Goal: Task Accomplishment & Management: Complete application form

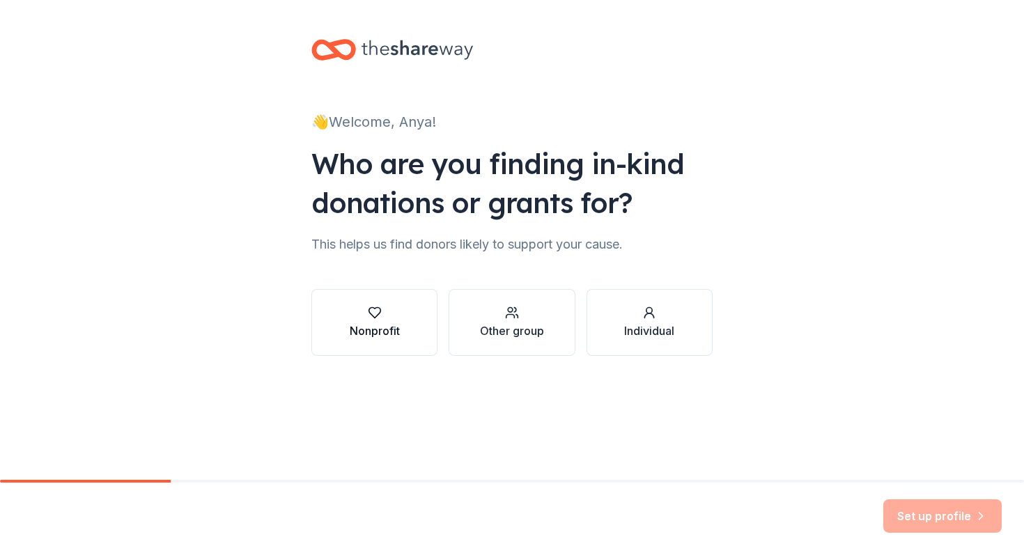
click at [405, 329] on button "Nonprofit" at bounding box center [374, 322] width 126 height 67
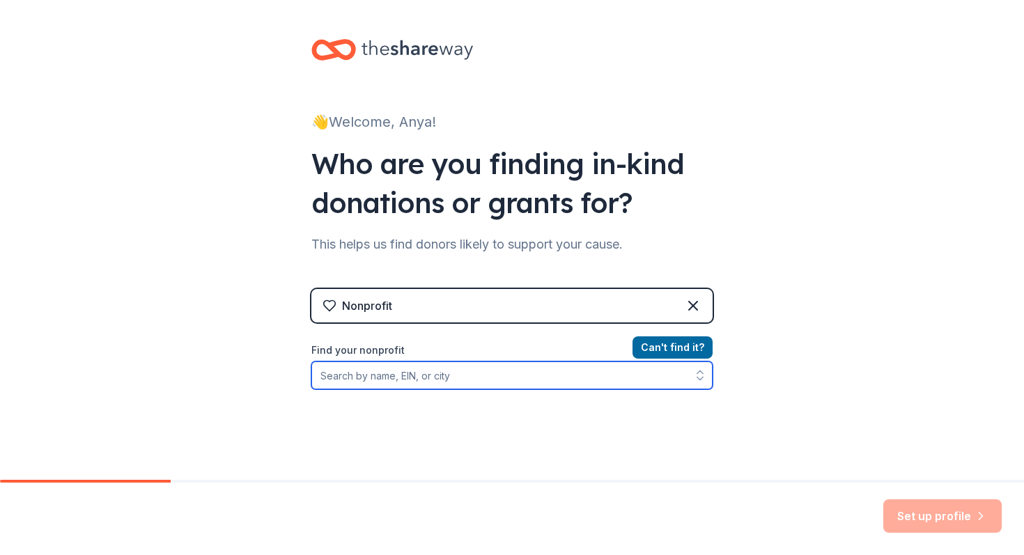
click at [427, 376] on input "Find your nonprofit" at bounding box center [511, 376] width 401 height 28
type input "connections for abused women and their"
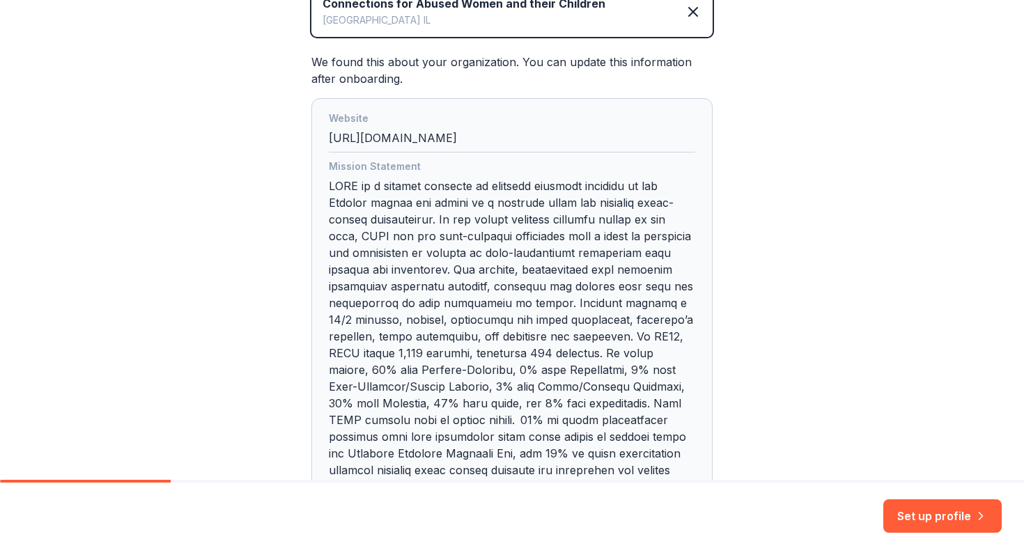
scroll to position [336, 0]
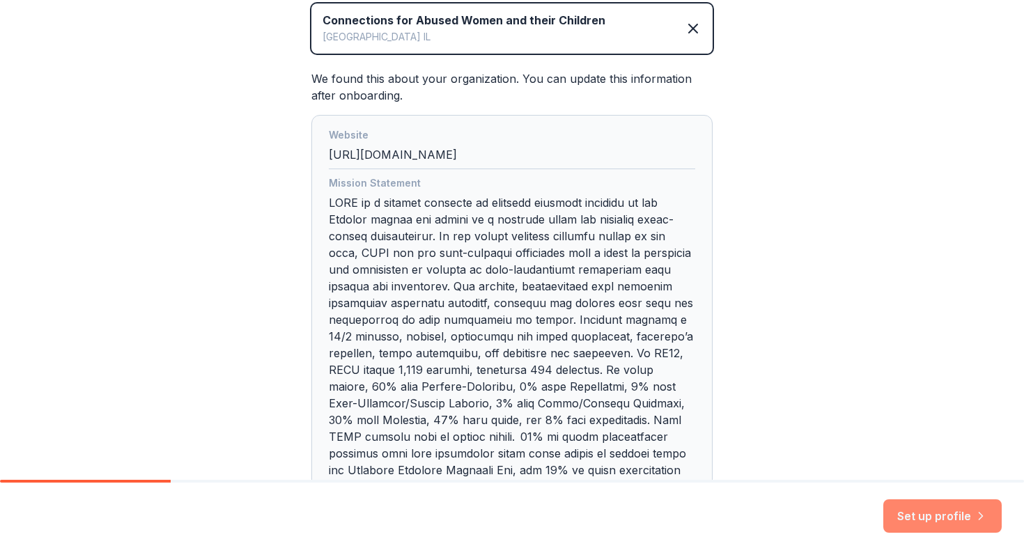
click at [918, 516] on button "Set up profile" at bounding box center [942, 516] width 118 height 33
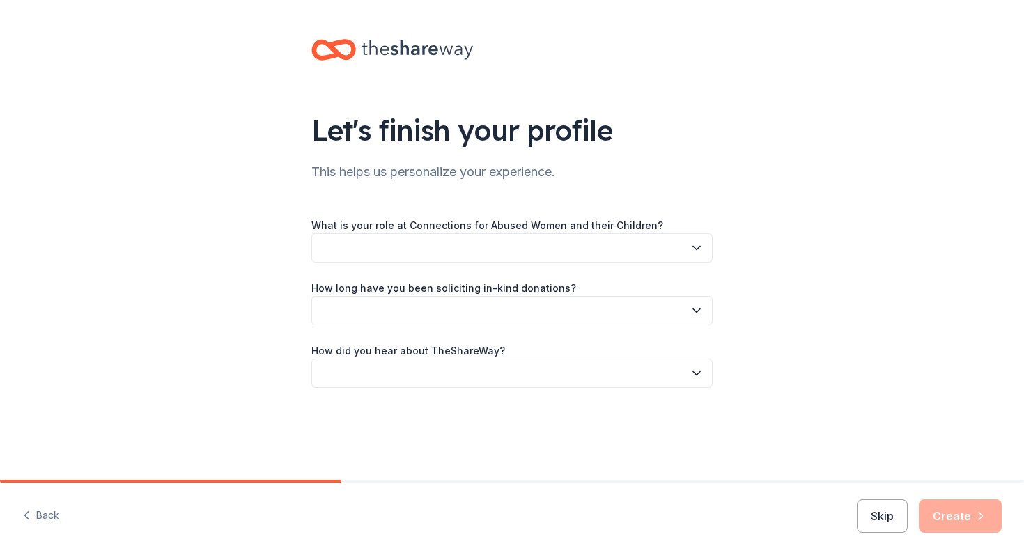
click at [681, 245] on button "button" at bounding box center [511, 247] width 401 height 29
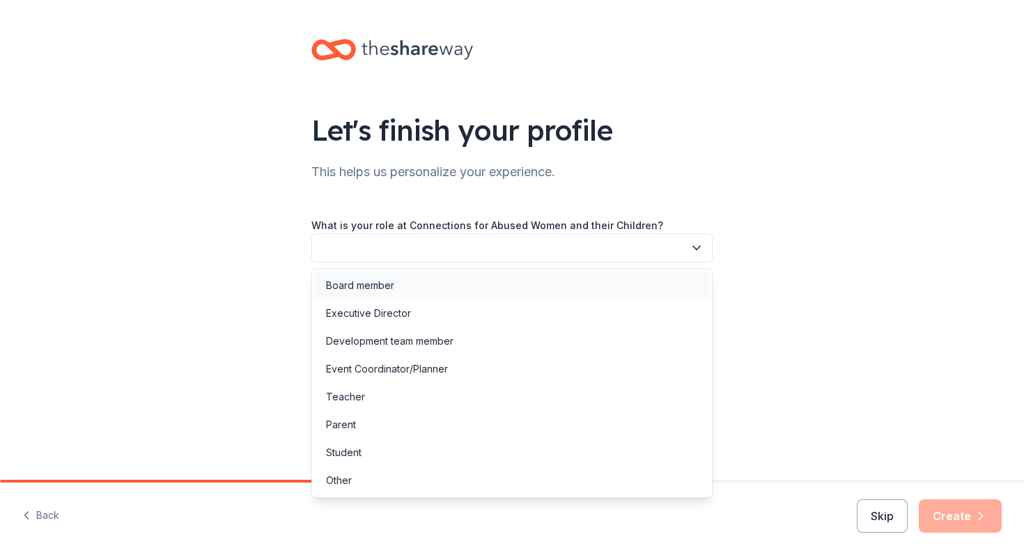
click at [587, 293] on div "Board member" at bounding box center [512, 286] width 394 height 28
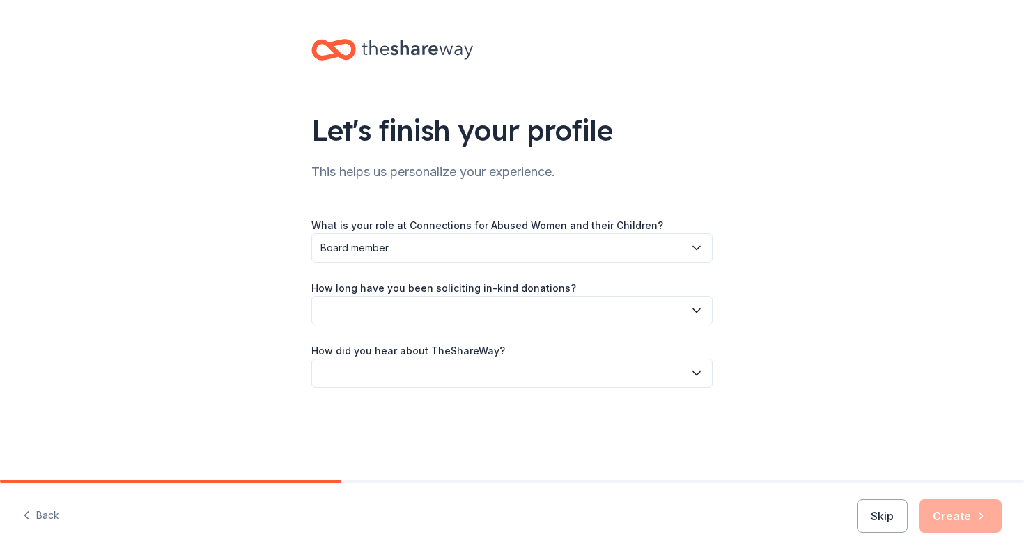
click at [595, 265] on div "What is your role at Connections for Abused Women and their Children? Board mem…" at bounding box center [511, 302] width 401 height 171
click at [595, 260] on button "Board member" at bounding box center [511, 247] width 401 height 29
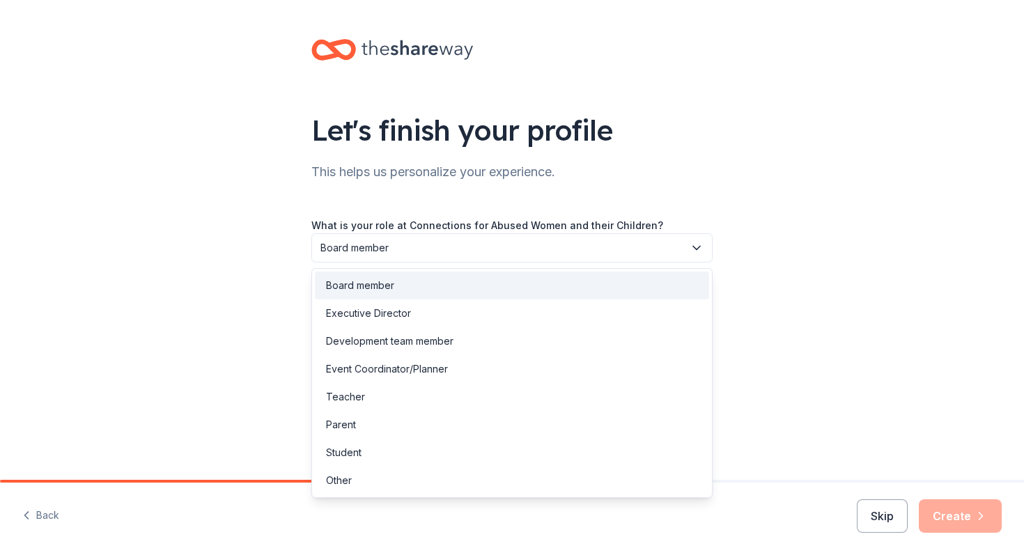
click at [803, 305] on div "Let's finish your profile This helps us personalize your experience. What is yo…" at bounding box center [512, 227] width 1024 height 455
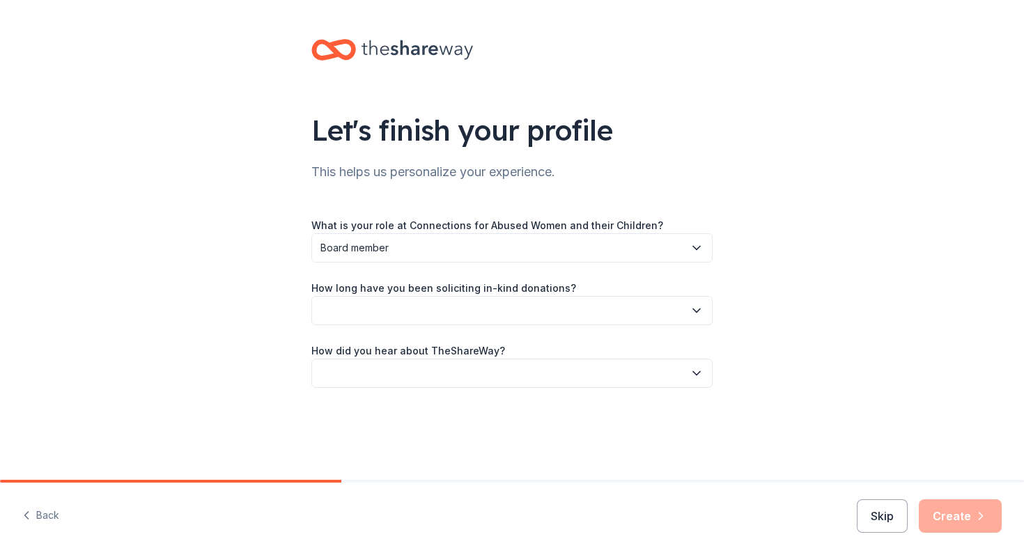
click at [566, 313] on button "button" at bounding box center [511, 310] width 401 height 29
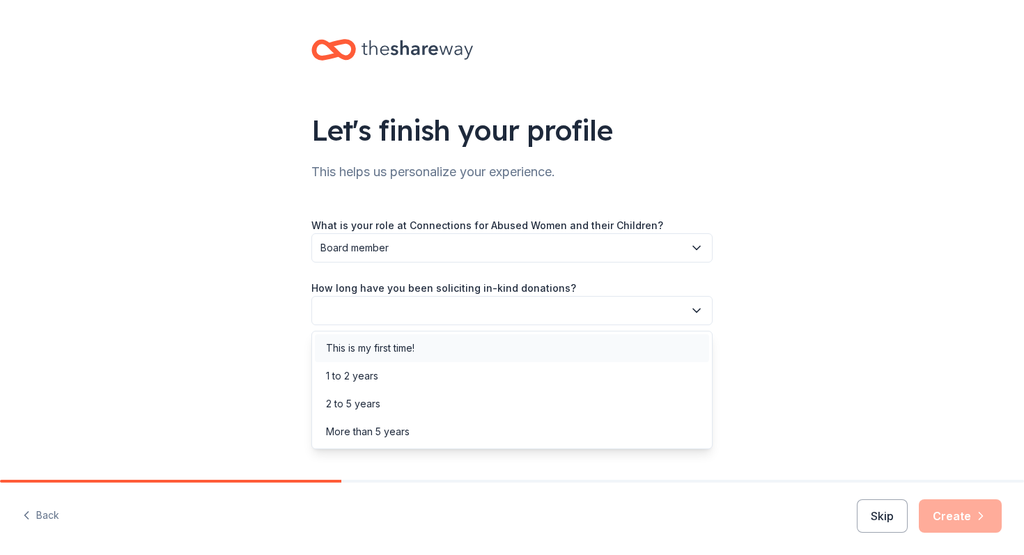
click at [509, 359] on div "This is my first time!" at bounding box center [512, 348] width 394 height 28
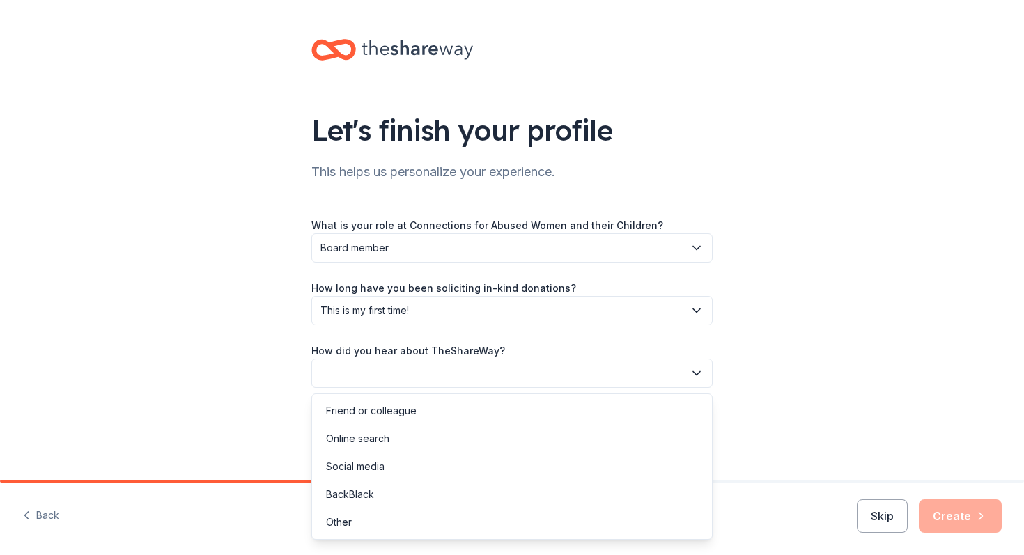
click at [509, 359] on button "button" at bounding box center [511, 373] width 401 height 29
click at [467, 439] on div "Online search" at bounding box center [512, 439] width 394 height 28
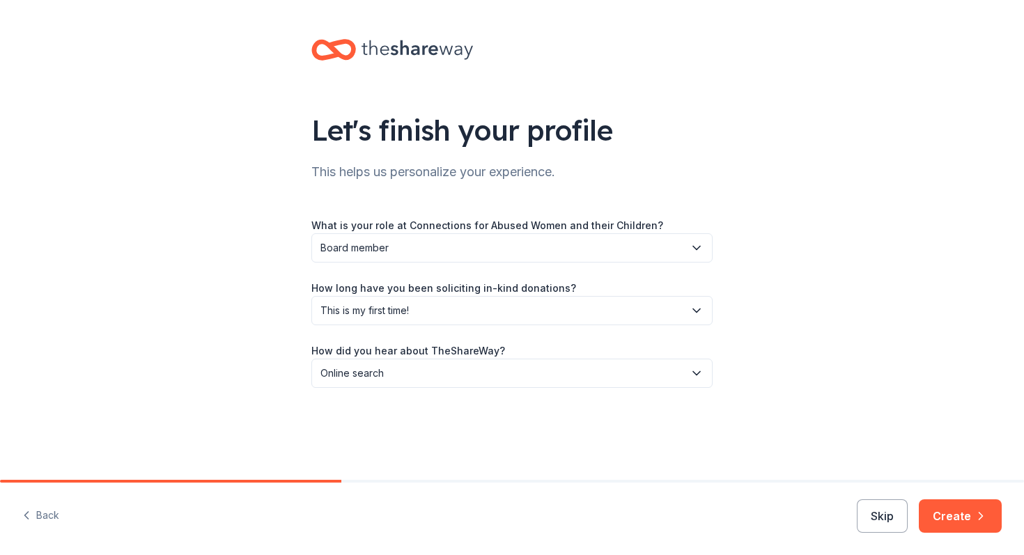
click at [987, 516] on icon "button" at bounding box center [981, 516] width 14 height 14
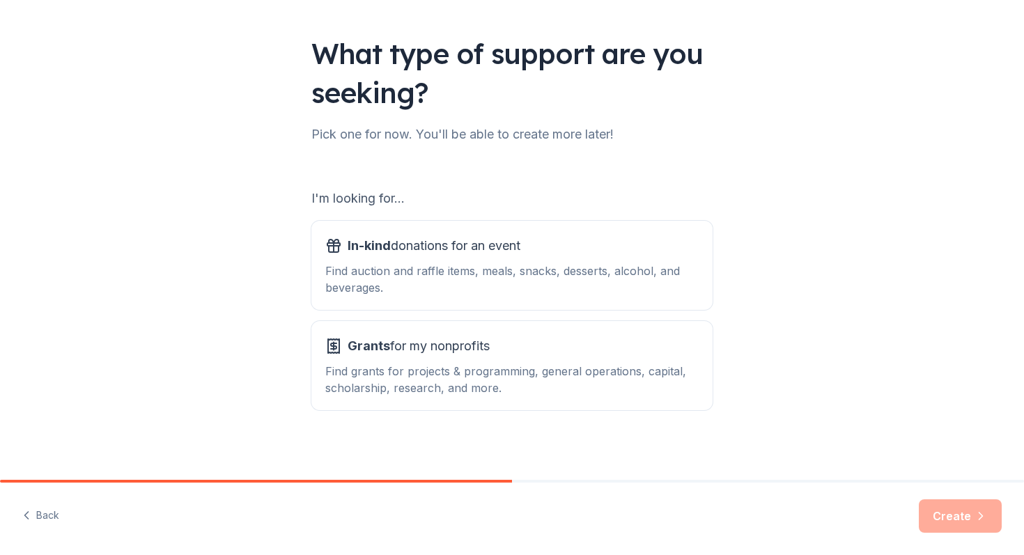
scroll to position [82, 0]
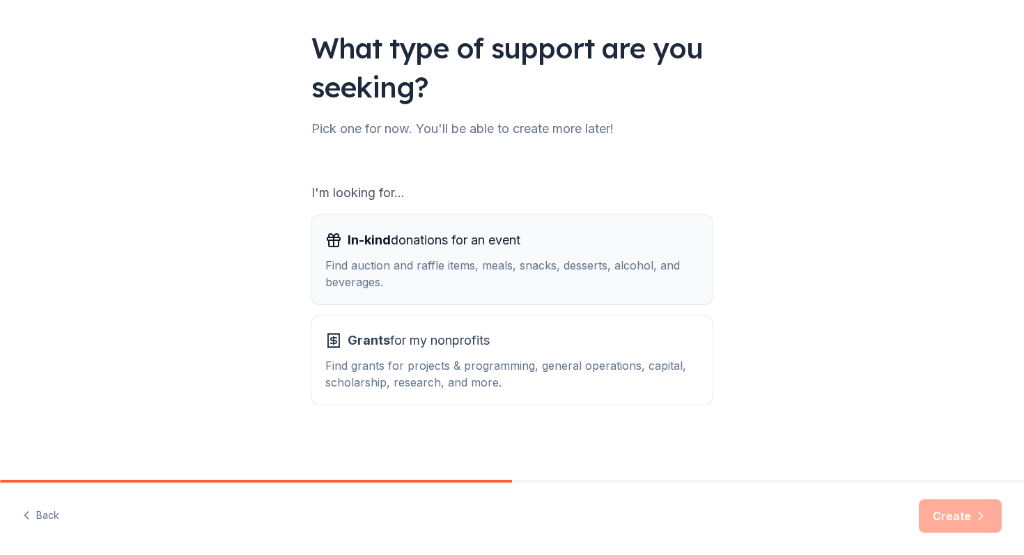
click at [673, 268] on div "Find auction and raffle items, meals, snacks, desserts, alcohol, and beverages." at bounding box center [511, 273] width 373 height 33
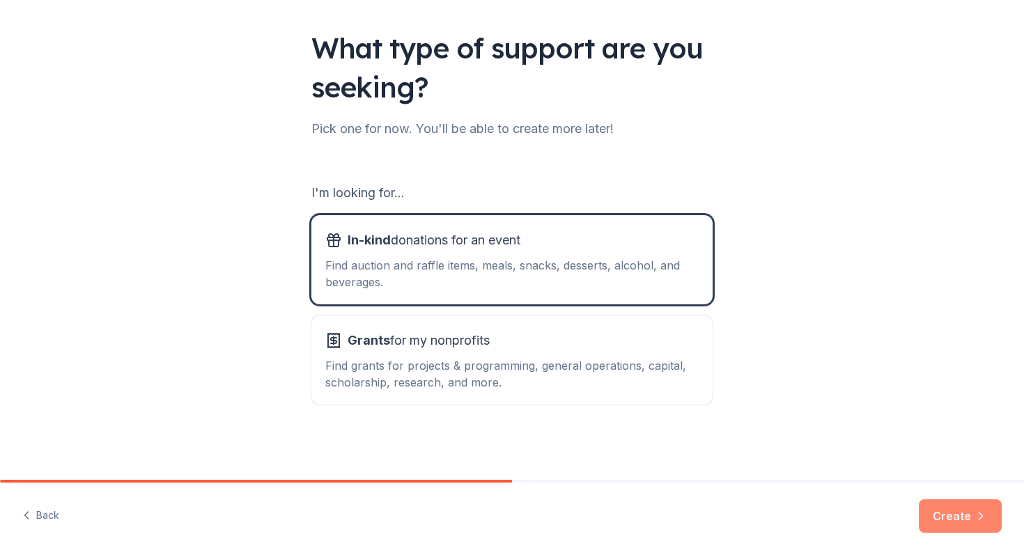
click at [966, 523] on button "Create" at bounding box center [960, 516] width 83 height 33
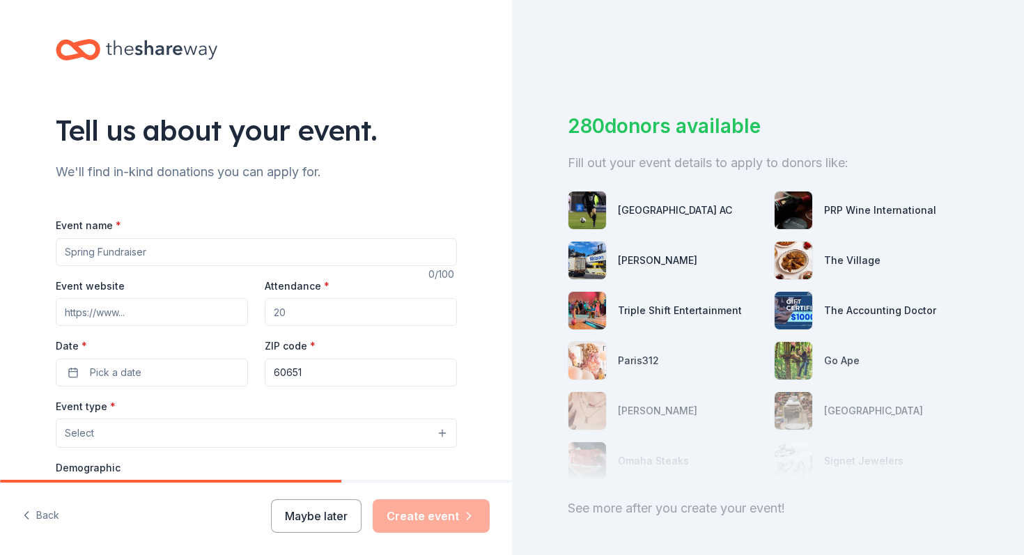
click at [387, 251] on input "Event name *" at bounding box center [256, 252] width 401 height 28
click at [118, 252] on input "Sounds of silece Gala" at bounding box center [256, 252] width 401 height 28
click at [128, 254] on input "Sounds of Silece Gala" at bounding box center [256, 252] width 401 height 28
type input "Sounds of Silence Gala"
click at [91, 307] on input "Event website" at bounding box center [152, 312] width 192 height 28
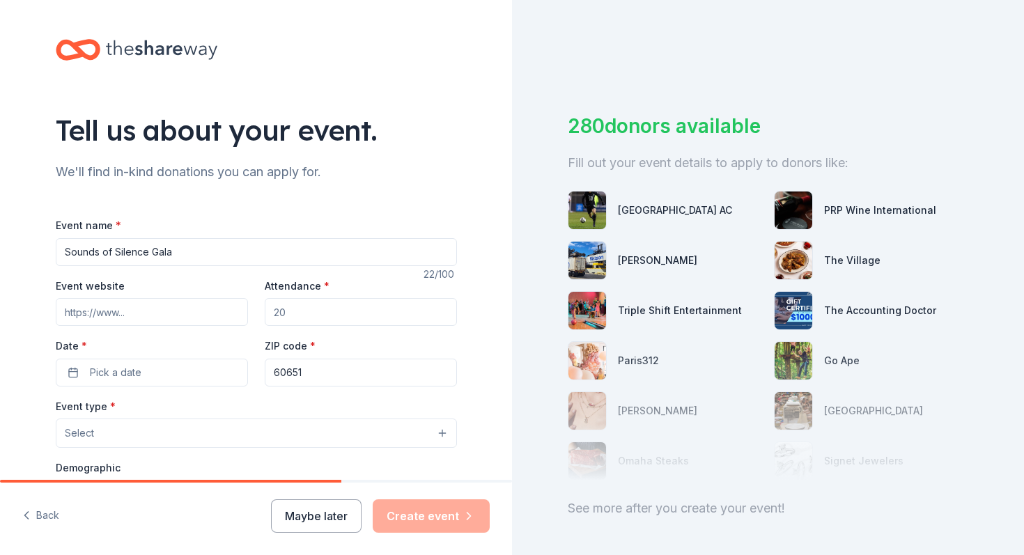
paste input "[URL][DOMAIN_NAME]"
type input "[URL][DOMAIN_NAME]"
click at [343, 314] on input "Attendance *" at bounding box center [361, 312] width 192 height 28
type input "300"
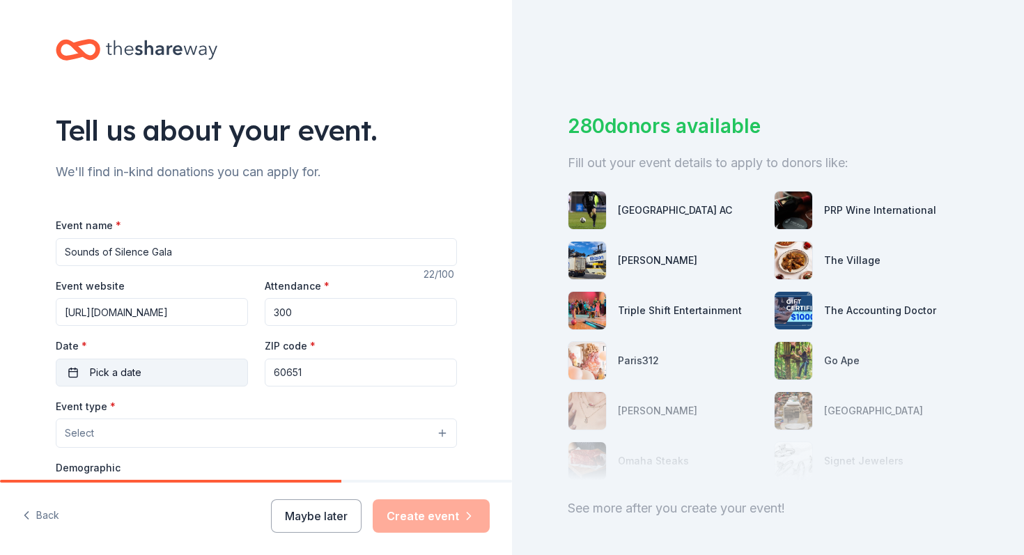
click at [169, 376] on button "Pick a date" at bounding box center [152, 373] width 192 height 28
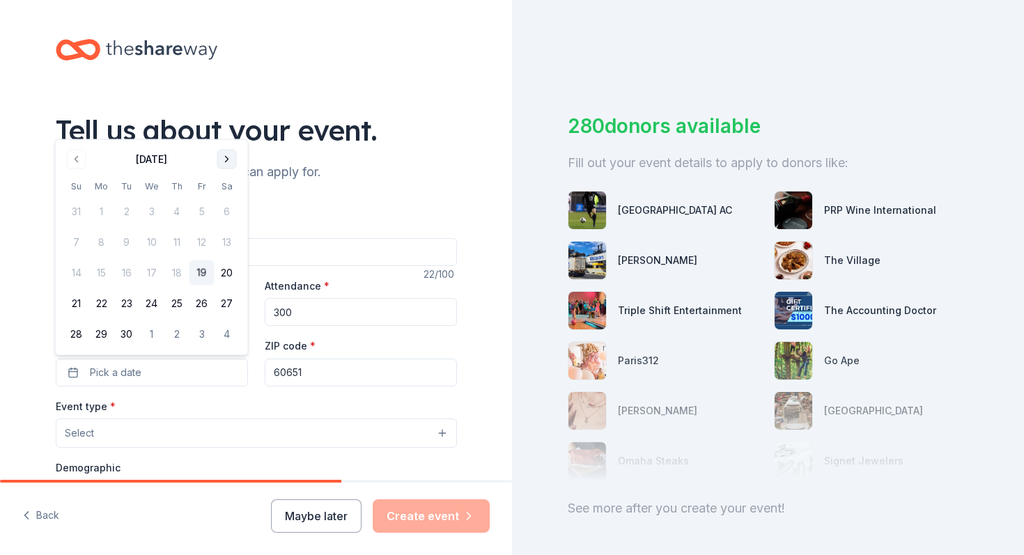
click at [231, 162] on button "Go to next month" at bounding box center [227, 160] width 20 height 20
click at [201, 301] on button "24" at bounding box center [201, 303] width 25 height 25
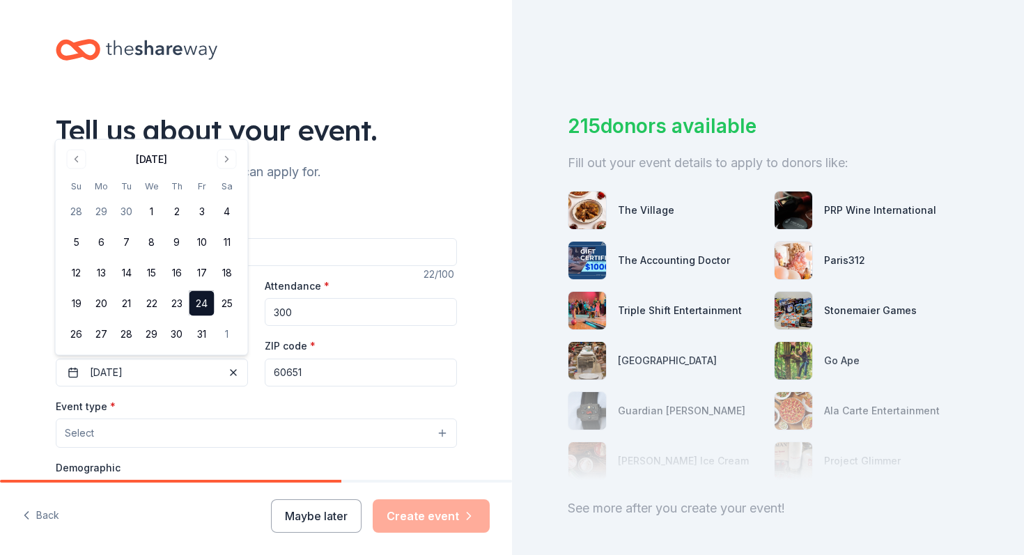
click at [317, 374] on input "60651" at bounding box center [361, 373] width 192 height 28
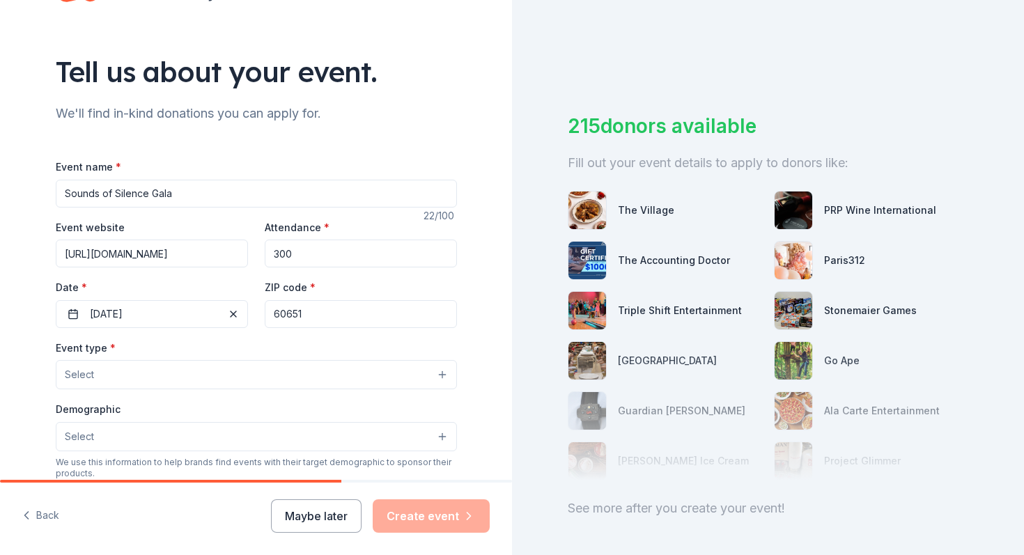
scroll to position [61, 0]
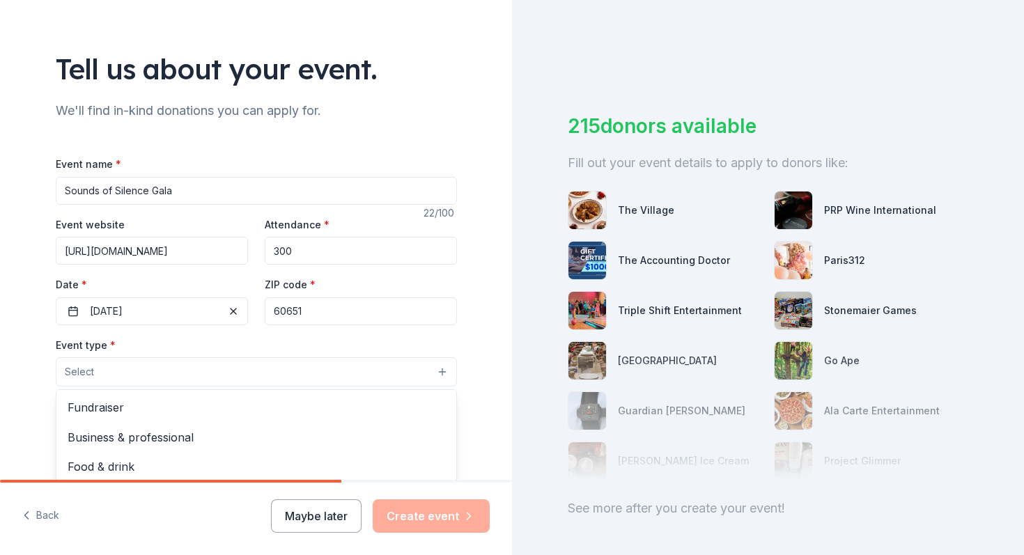
click at [317, 375] on button "Select" at bounding box center [256, 371] width 401 height 29
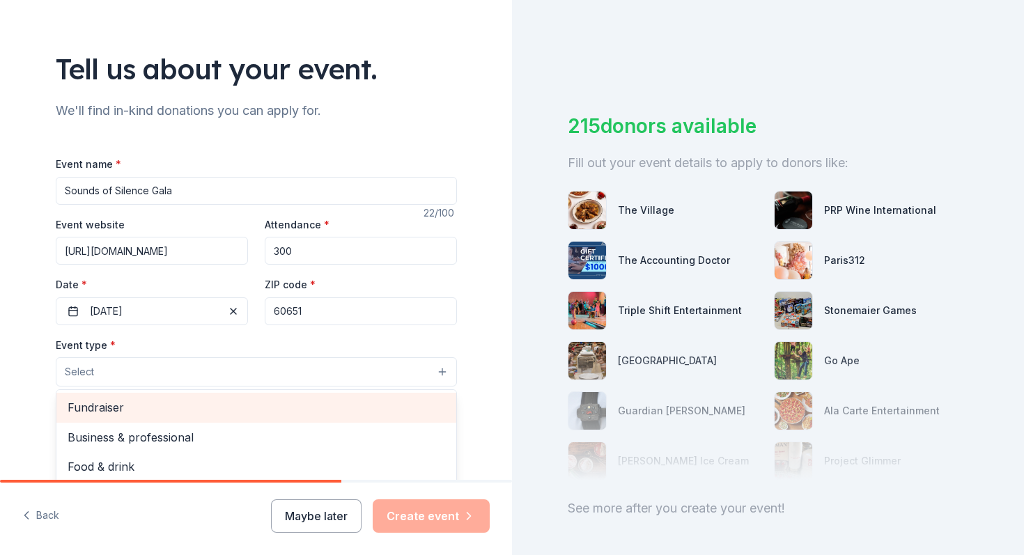
click at [302, 398] on div "Fundraiser" at bounding box center [256, 407] width 400 height 29
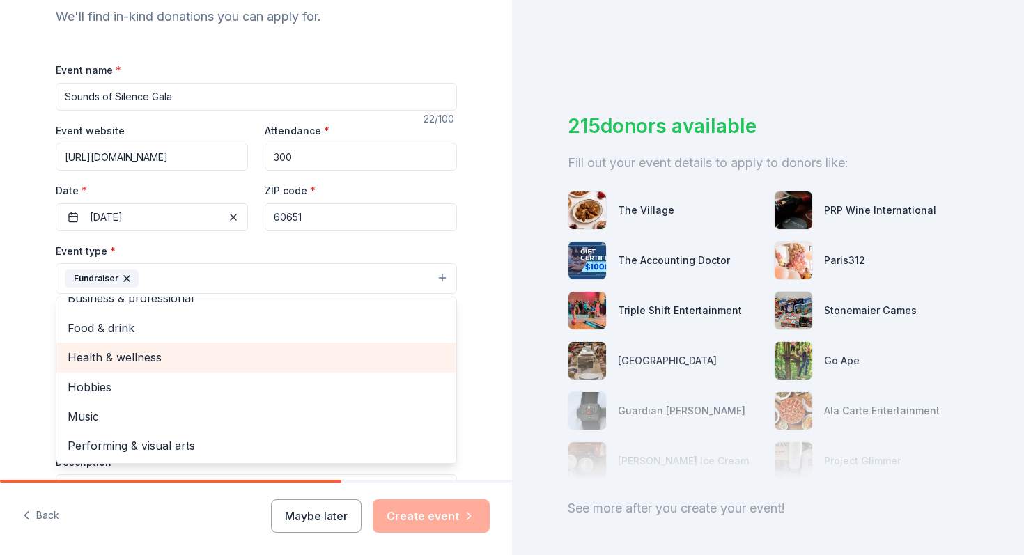
scroll to position [0, 0]
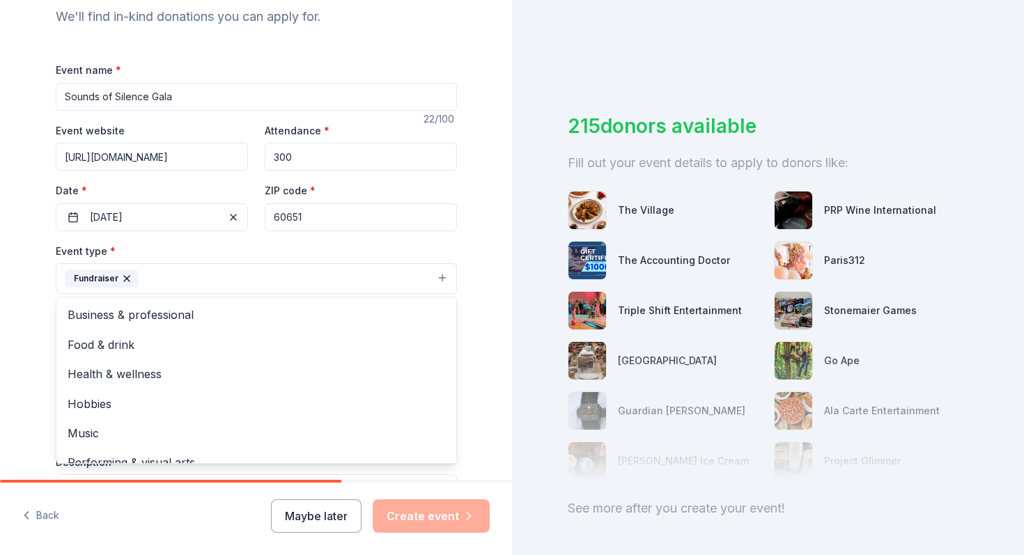
click at [16, 368] on div "Tell us about your event. We'll find in-kind donations you can apply for. Event…" at bounding box center [256, 309] width 512 height 929
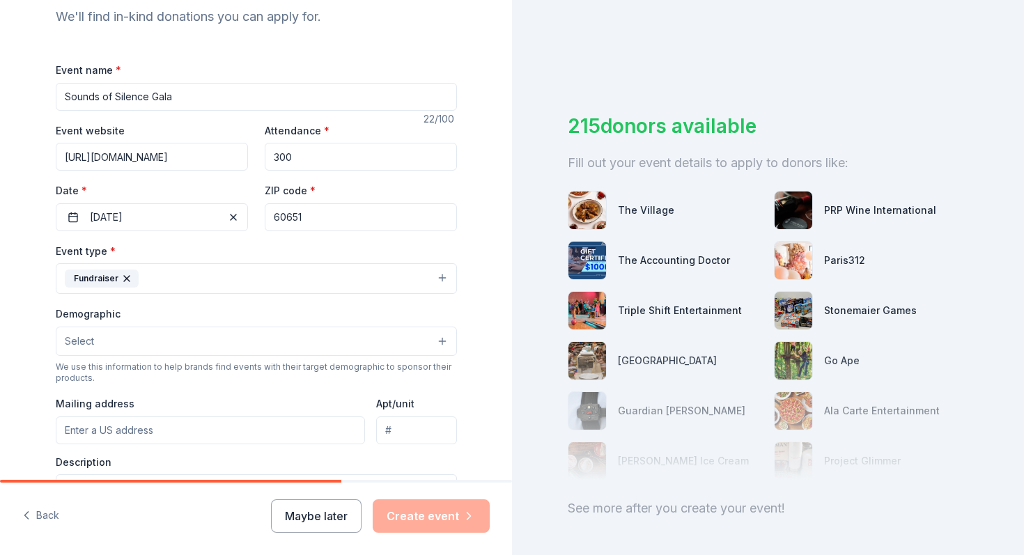
click at [141, 349] on button "Select" at bounding box center [256, 341] width 401 height 29
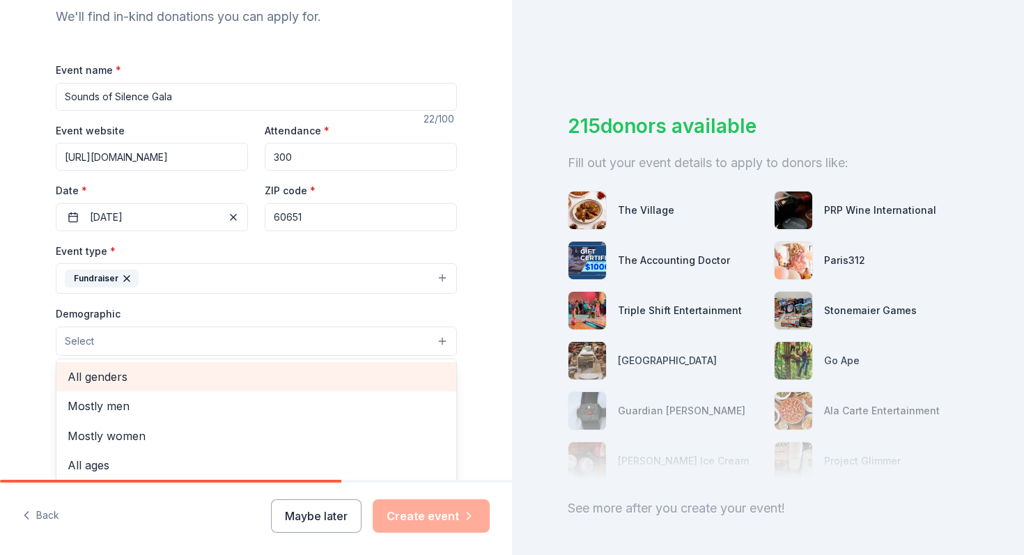
drag, startPoint x: 143, startPoint y: 368, endPoint x: 142, endPoint y: 384, distance: 16.0
click at [142, 384] on span "All genders" at bounding box center [257, 377] width 378 height 18
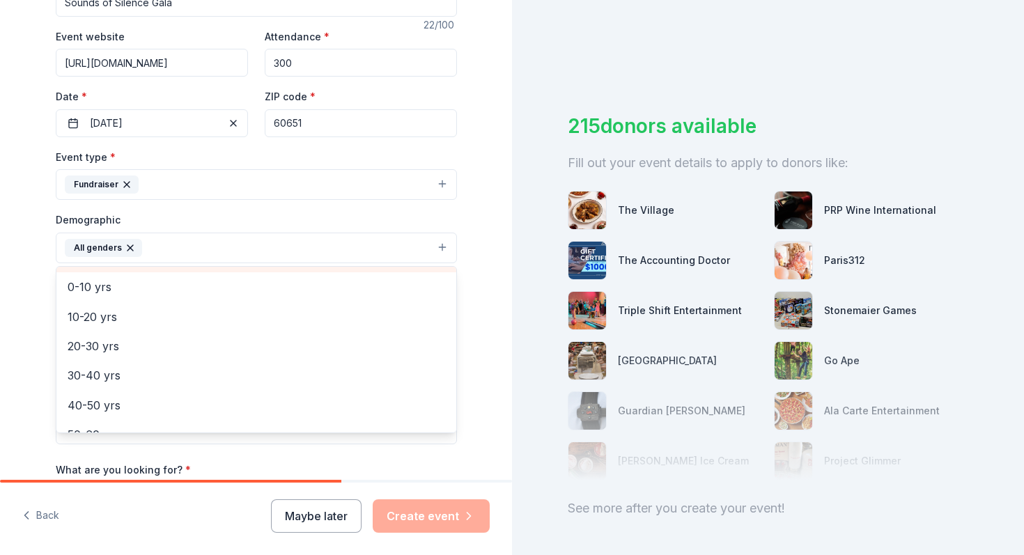
scroll to position [90, 0]
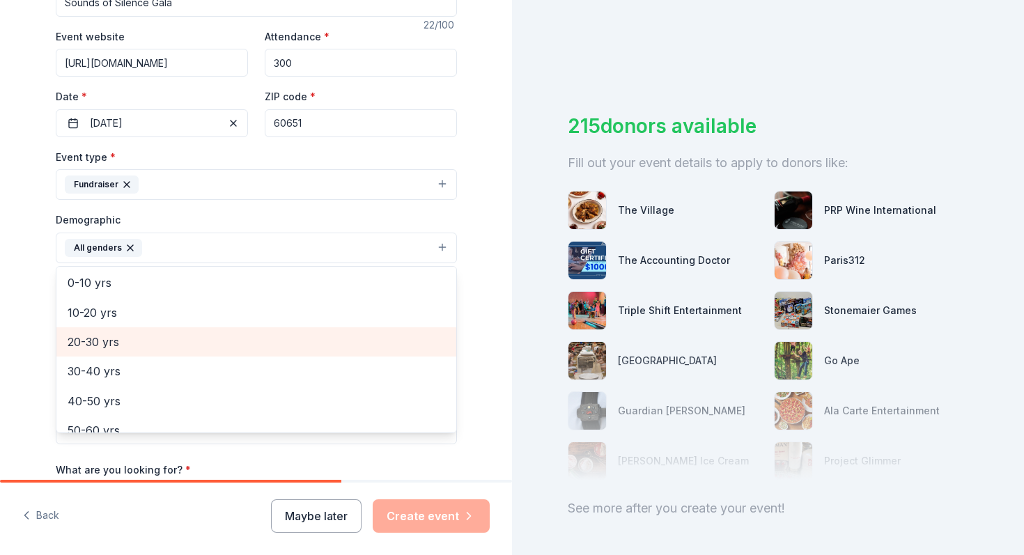
click at [130, 336] on span "20-30 yrs" at bounding box center [257, 342] width 378 height 18
click at [128, 347] on span "30-40 yrs" at bounding box center [257, 342] width 378 height 18
click at [128, 347] on span "40-50 yrs" at bounding box center [257, 342] width 378 height 18
click at [128, 347] on span "50-60 yrs" at bounding box center [257, 342] width 378 height 18
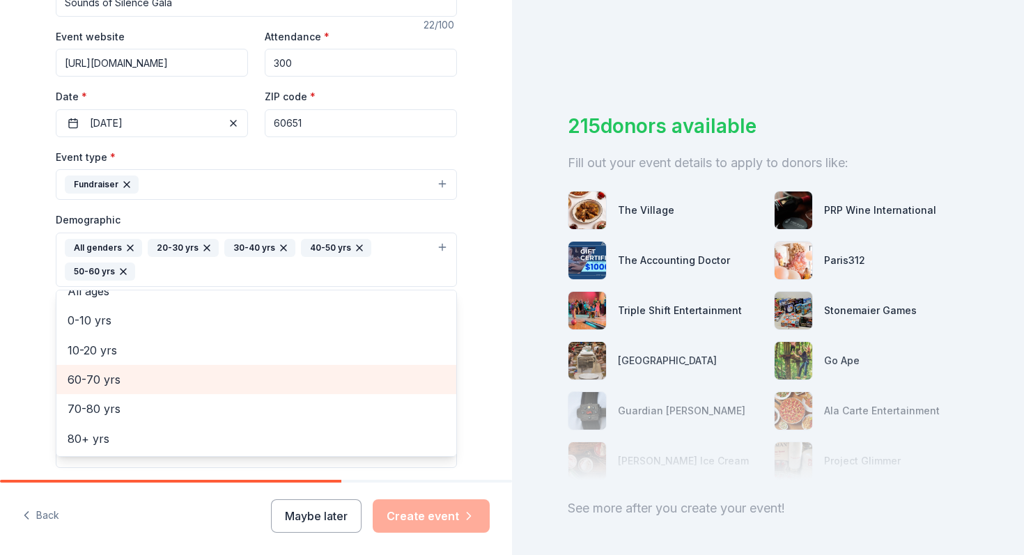
click at [116, 388] on span "60-70 yrs" at bounding box center [257, 380] width 378 height 18
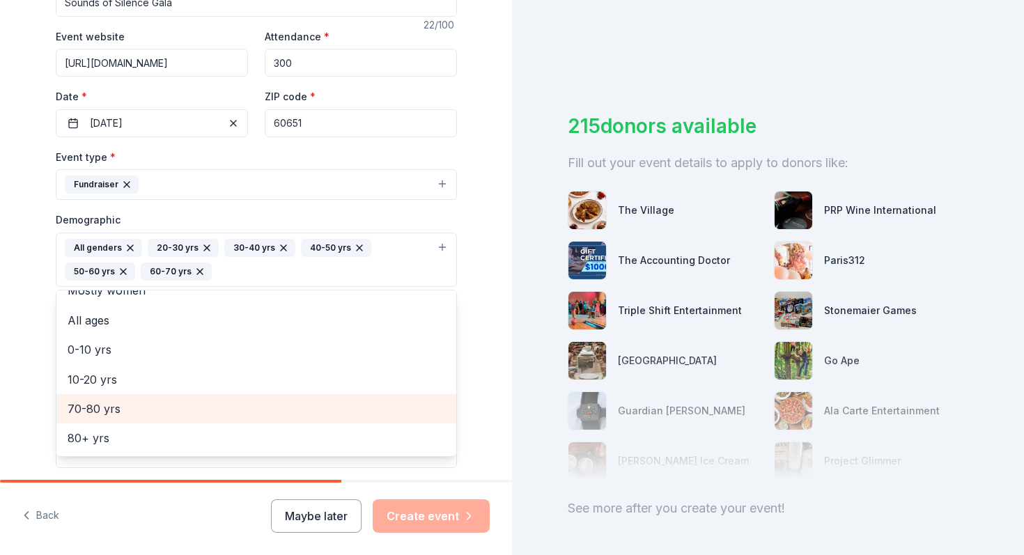
click at [108, 408] on span "70-80 yrs" at bounding box center [257, 409] width 378 height 18
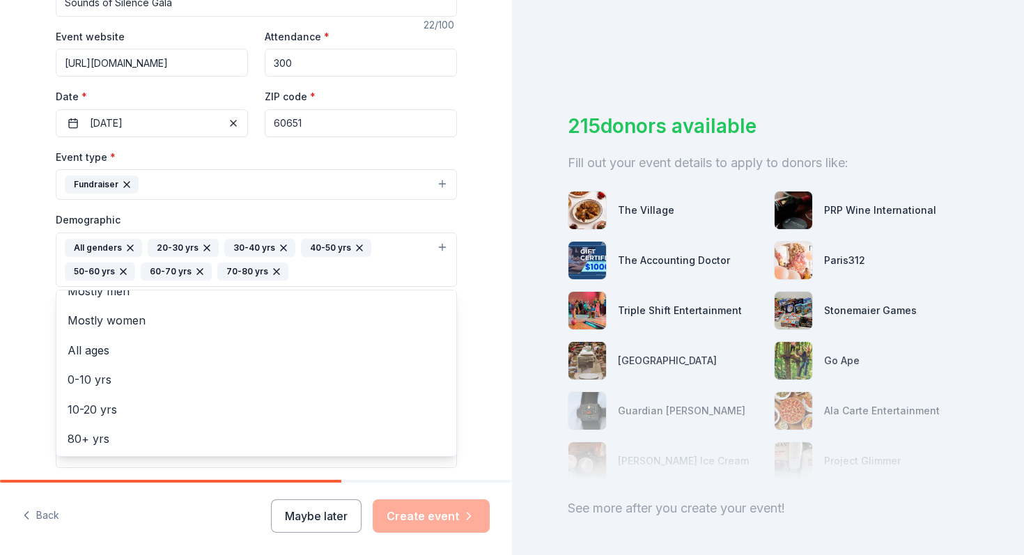
click at [33, 359] on div "Tell us about your event. We'll find in-kind donations you can apply for. Event…" at bounding box center [256, 228] width 446 height 954
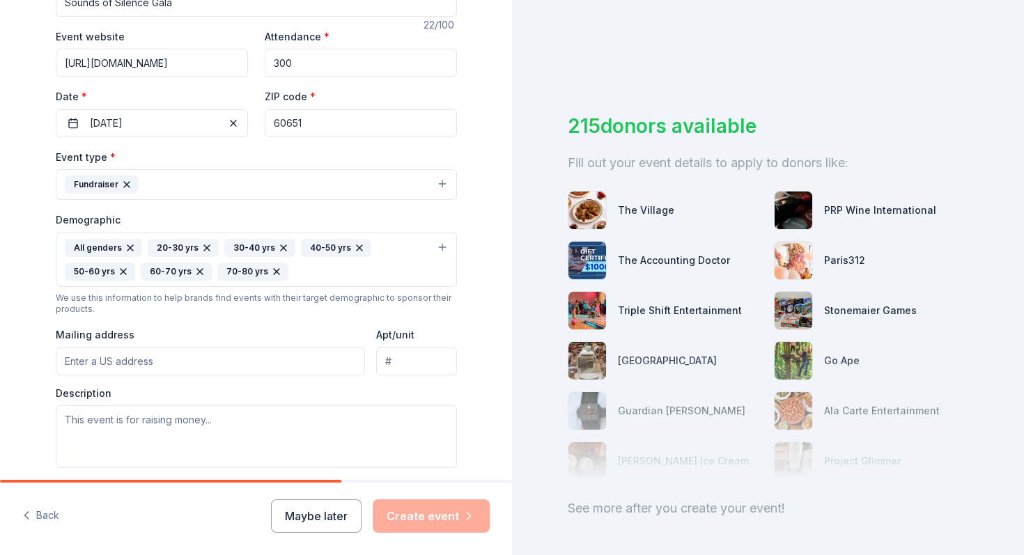
click at [149, 357] on input "Mailing address" at bounding box center [211, 362] width 310 height 28
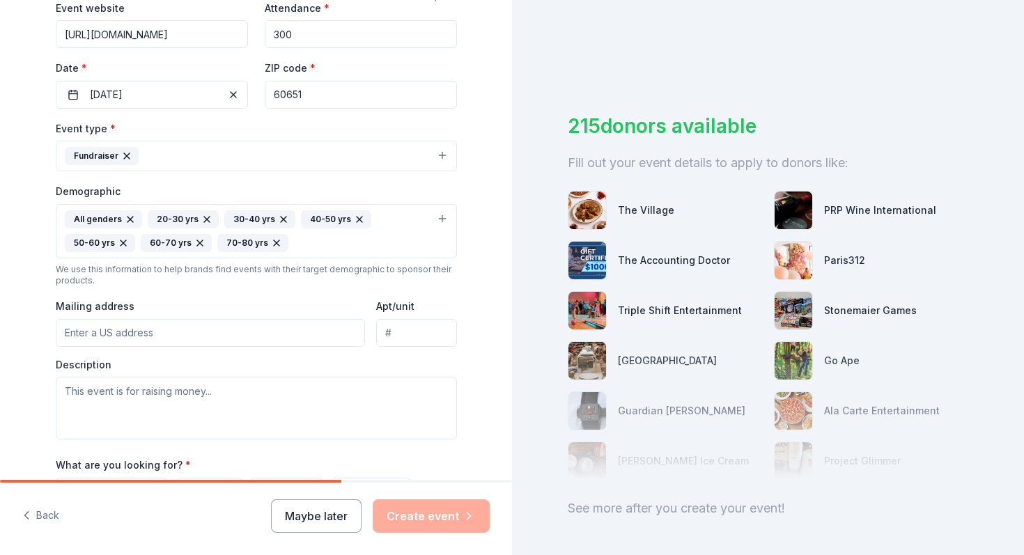
scroll to position [280, 0]
paste input "3020 W Carroll Ave, Chicago, IL 60612"
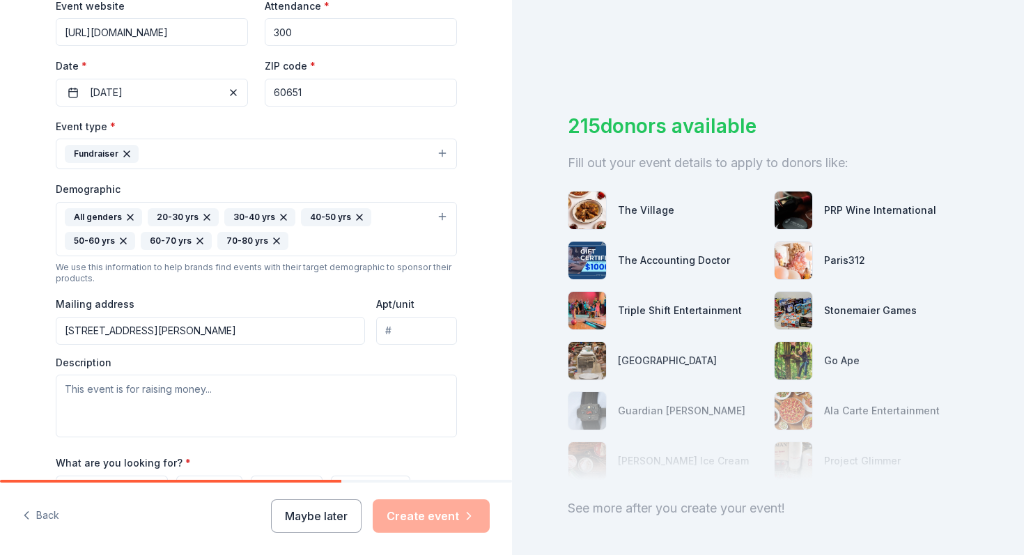
type input "3020 West Carroll Avenue, Chicago, IL, 60612"
click at [196, 391] on textarea at bounding box center [256, 406] width 401 height 63
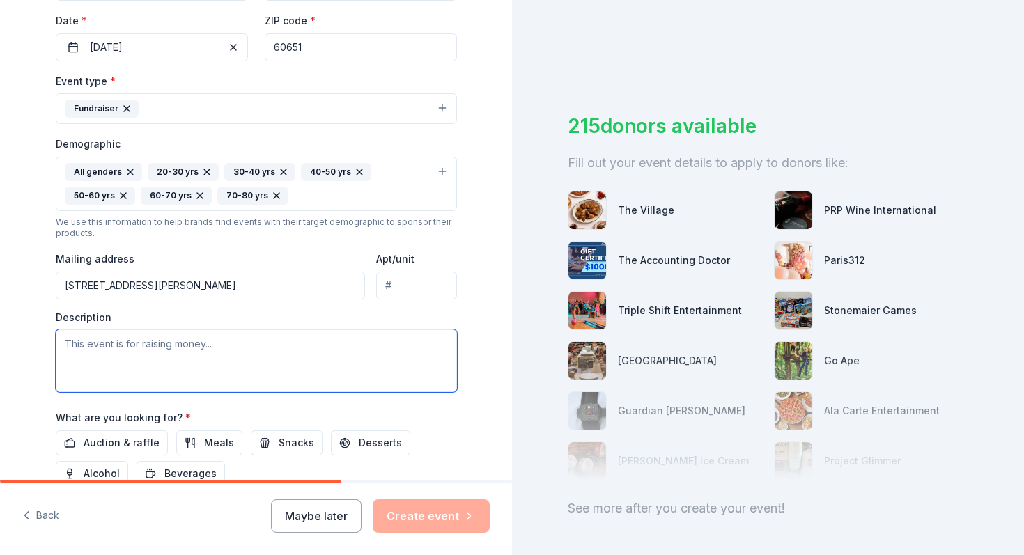
scroll to position [326, 0]
paste textarea "Sounds of Silence 2025 is a premier fundraising event supporting Chicago’s olde…"
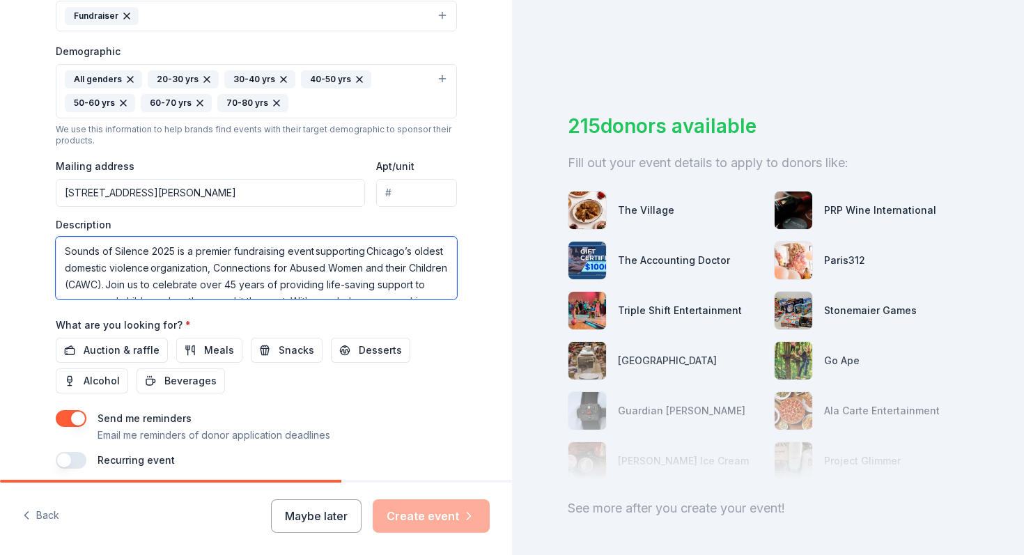
scroll to position [438, 0]
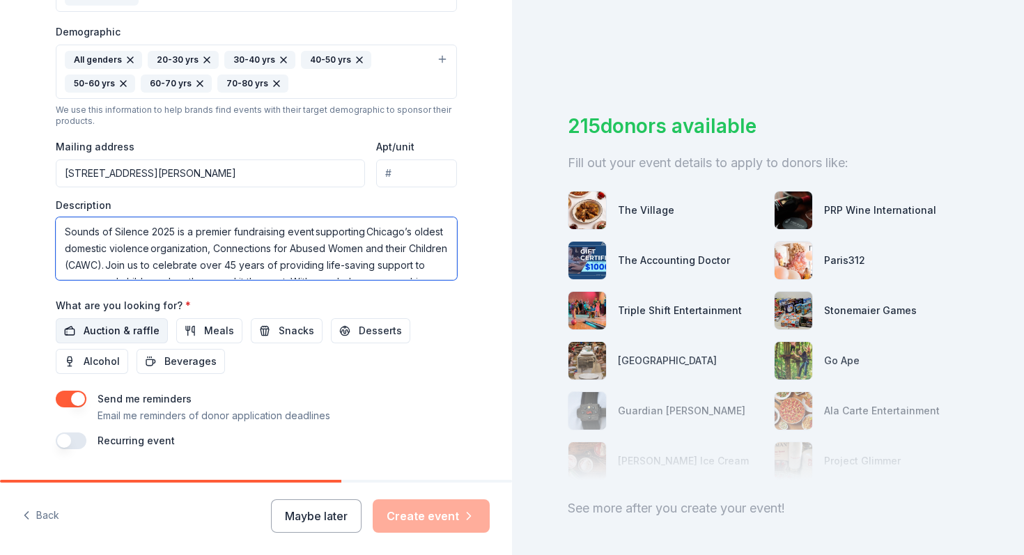
type textarea "Sounds of Silence 2025 is a premier fundraising event supporting Chicago’s olde…"
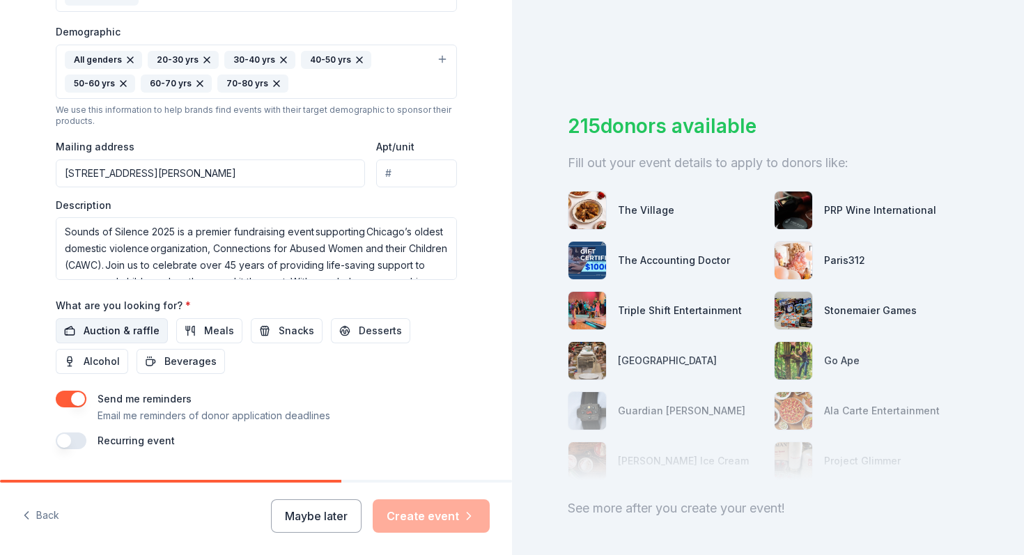
click at [99, 333] on span "Auction & raffle" at bounding box center [122, 331] width 76 height 17
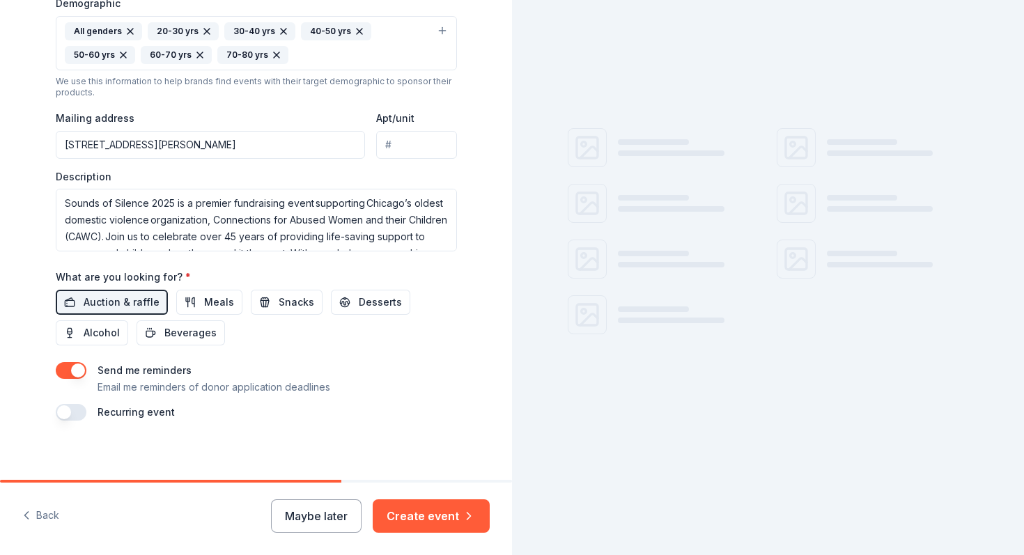
scroll to position [474, 0]
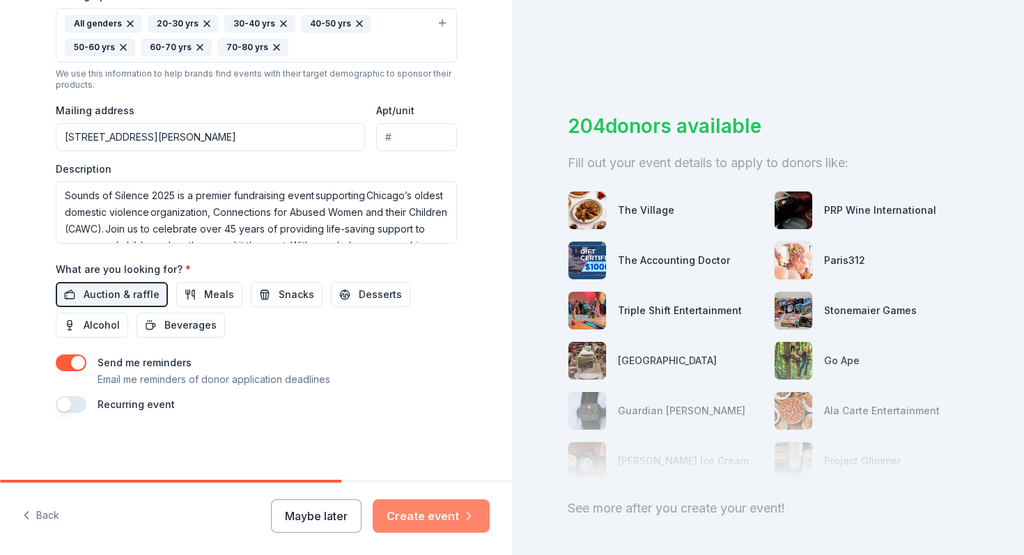
click at [425, 505] on button "Create event" at bounding box center [431, 516] width 117 height 33
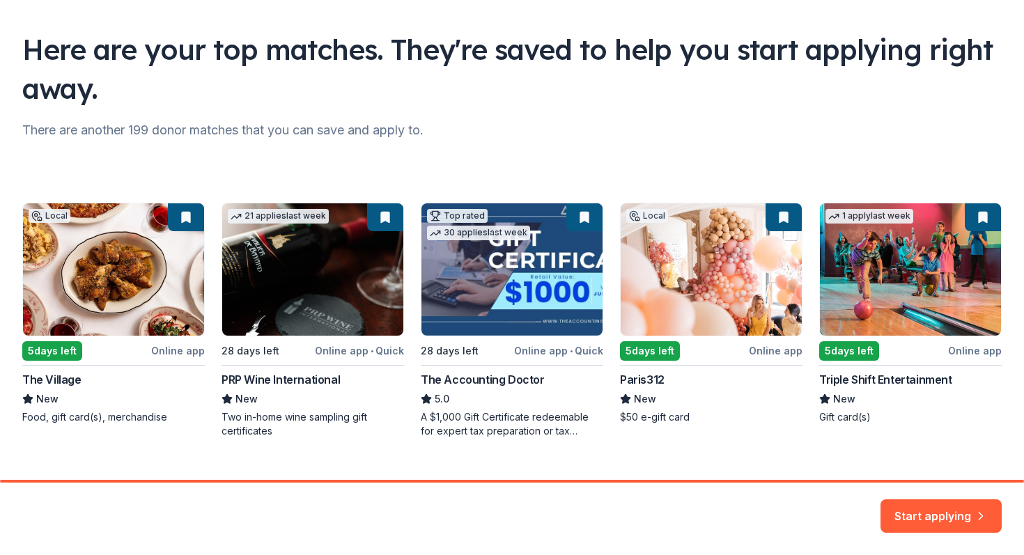
scroll to position [86, 0]
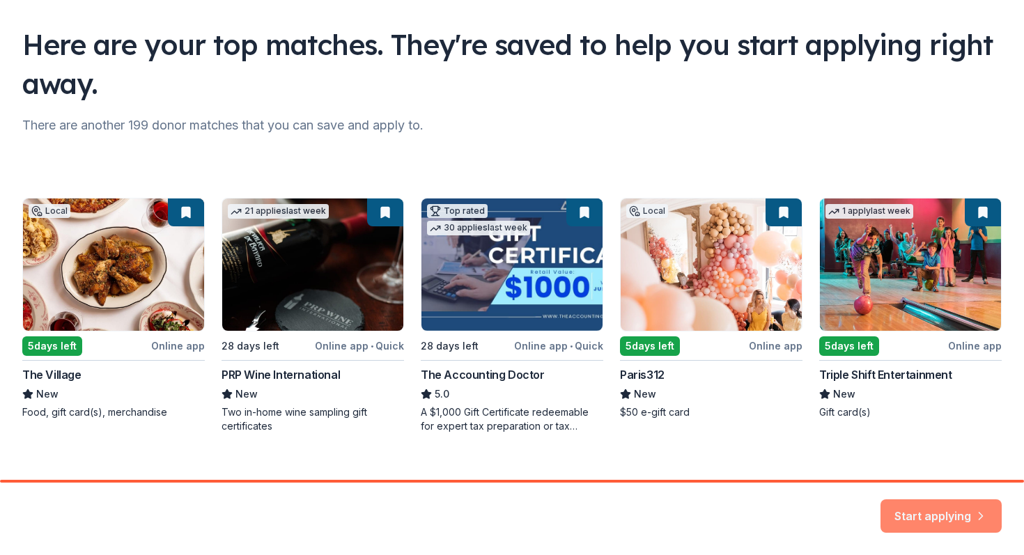
click at [954, 507] on button "Start applying" at bounding box center [941, 507] width 121 height 33
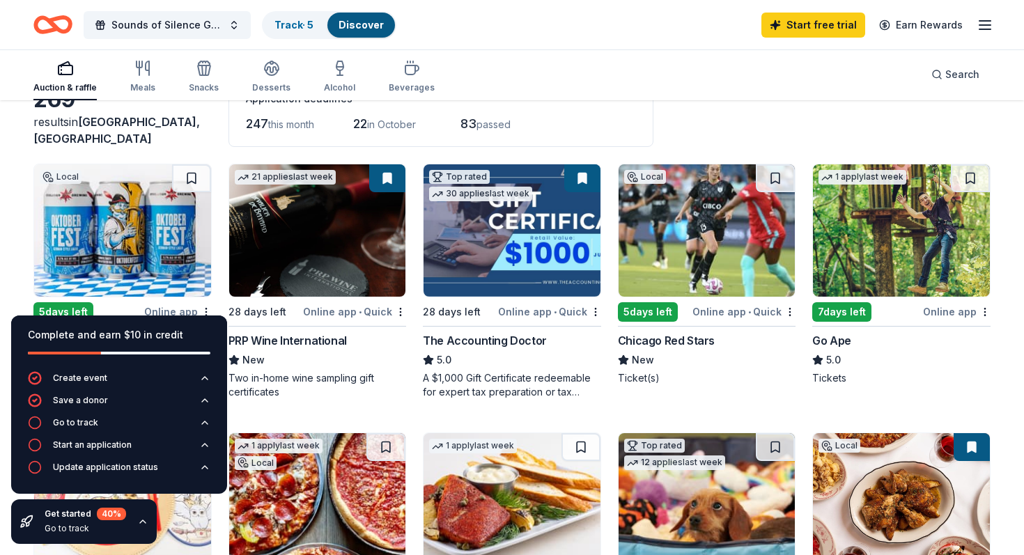
scroll to position [97, 0]
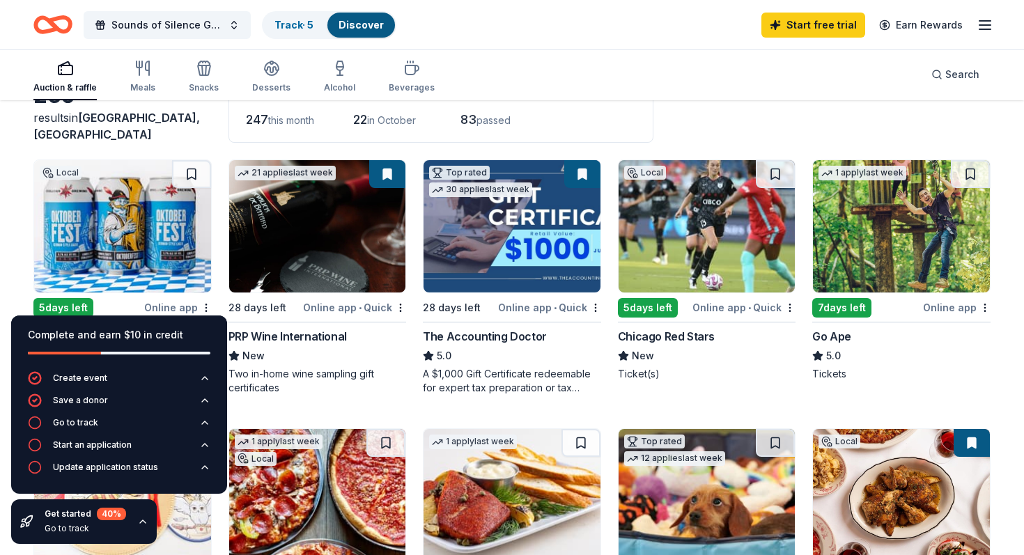
click at [140, 525] on icon "button" at bounding box center [142, 521] width 11 height 11
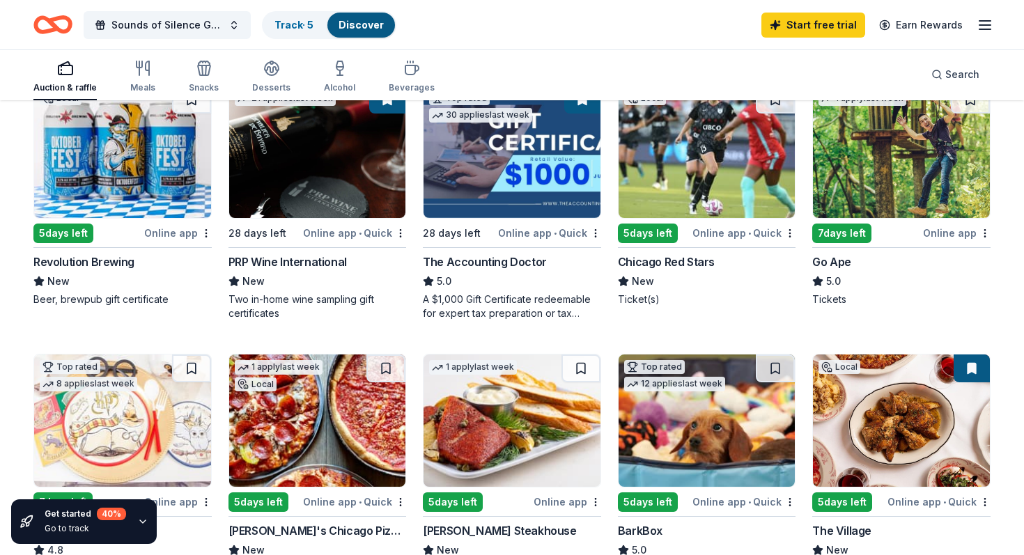
scroll to position [348, 0]
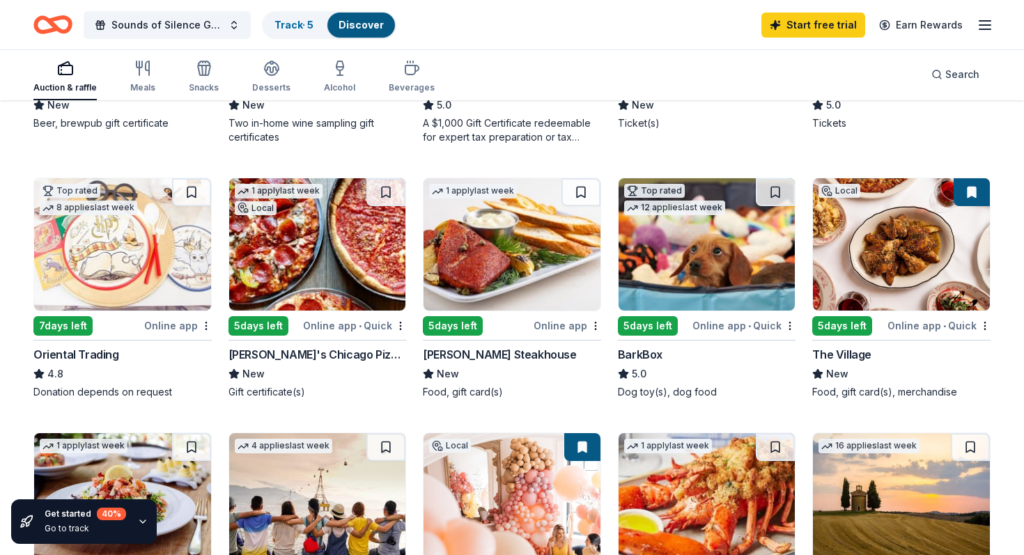
click at [874, 292] on img at bounding box center [901, 244] width 177 height 132
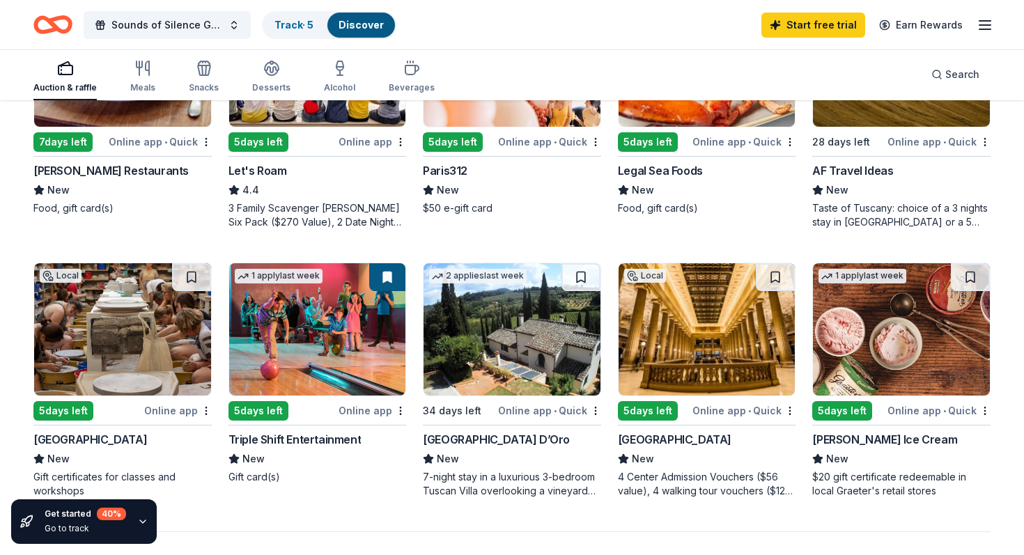
scroll to position [800, 0]
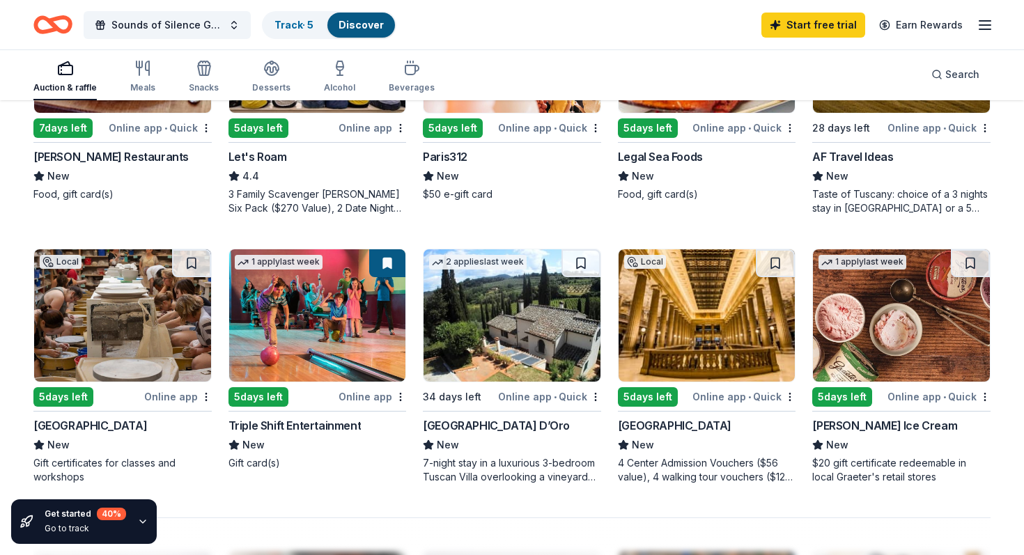
click at [474, 373] on img at bounding box center [512, 315] width 177 height 132
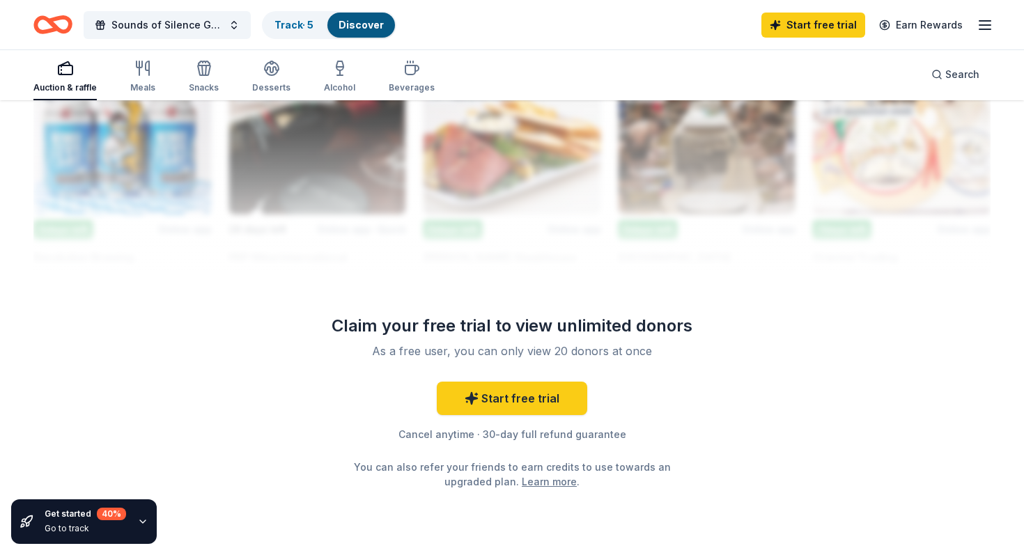
scroll to position [1322, 0]
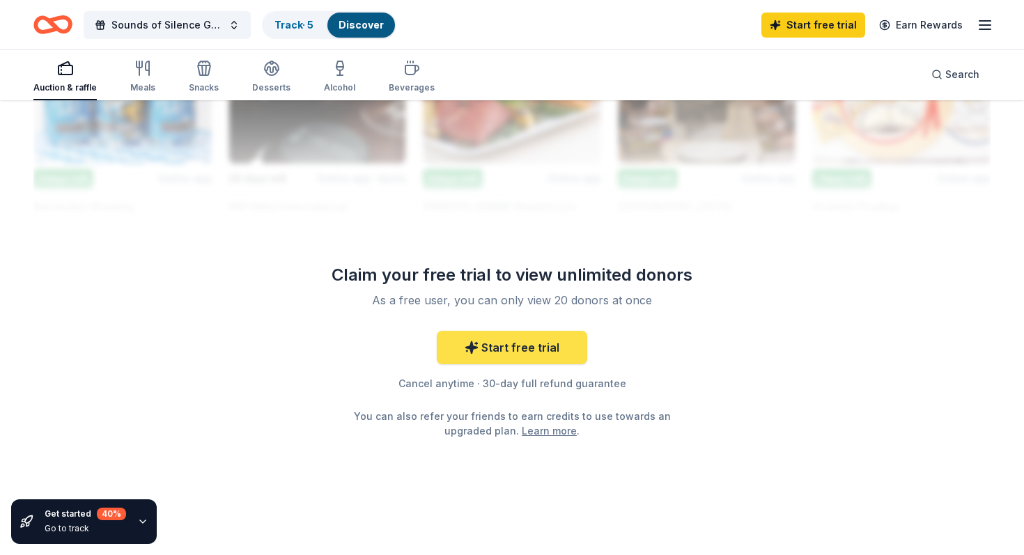
click at [482, 346] on link "Start free trial" at bounding box center [512, 347] width 150 height 33
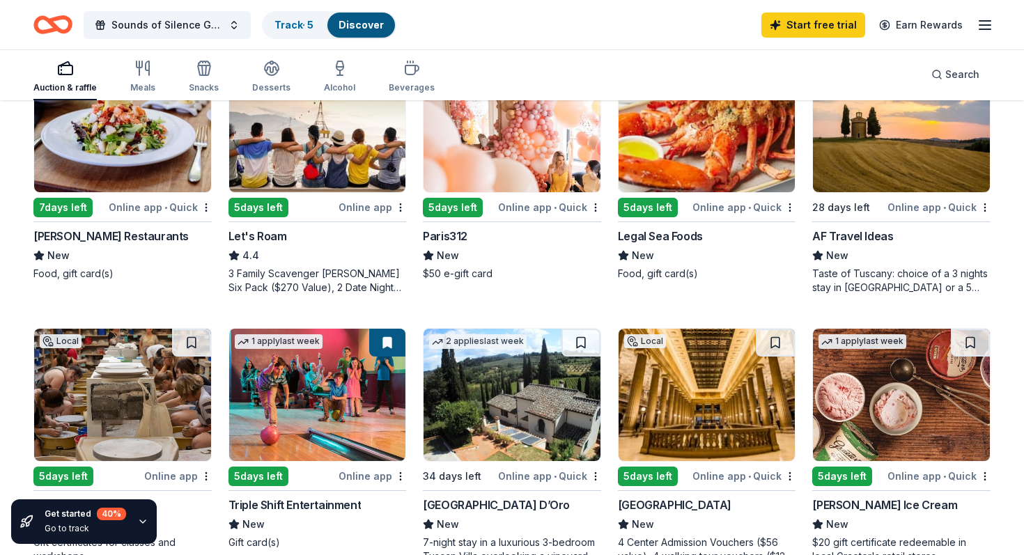
scroll to position [693, 0]
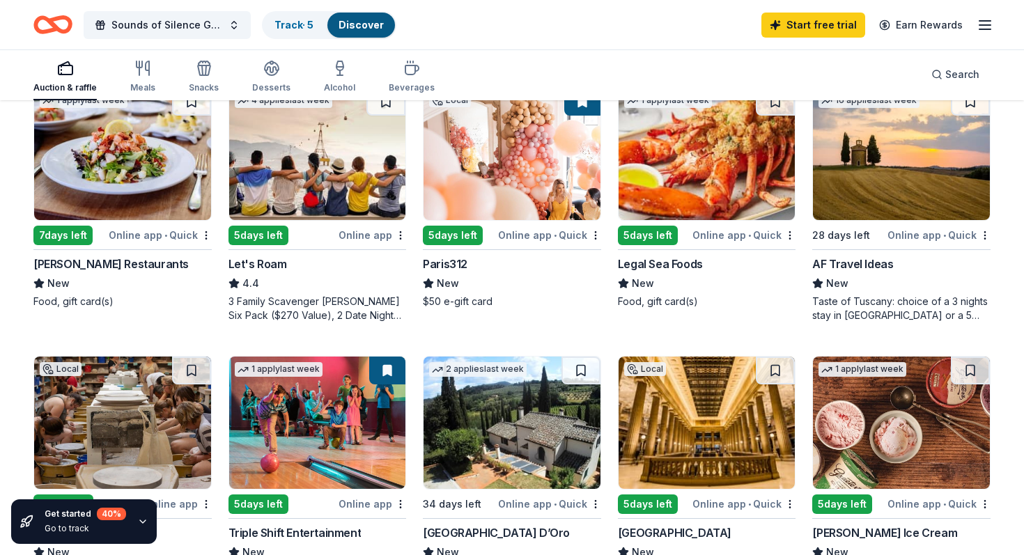
click at [867, 178] on img at bounding box center [901, 154] width 177 height 132
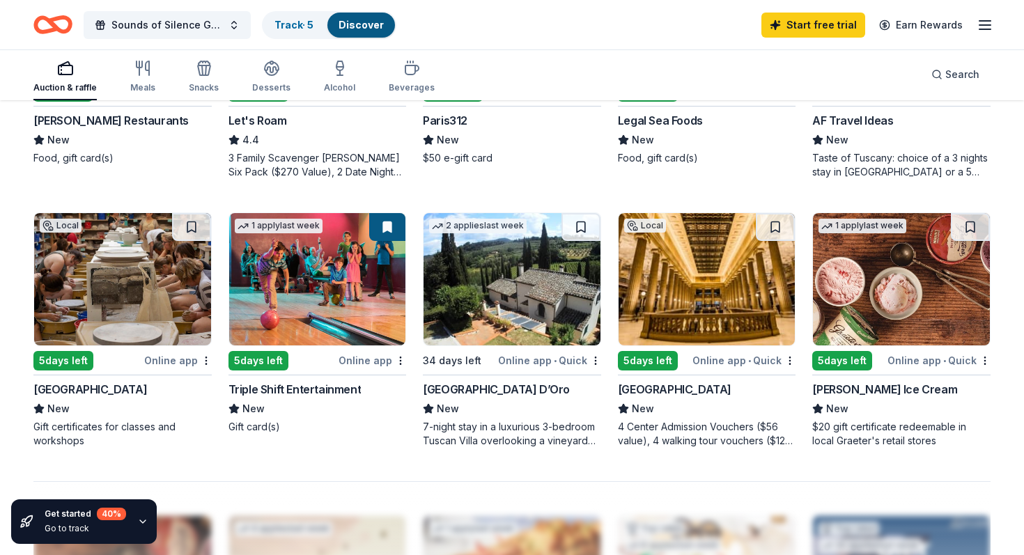
scroll to position [844, 0]
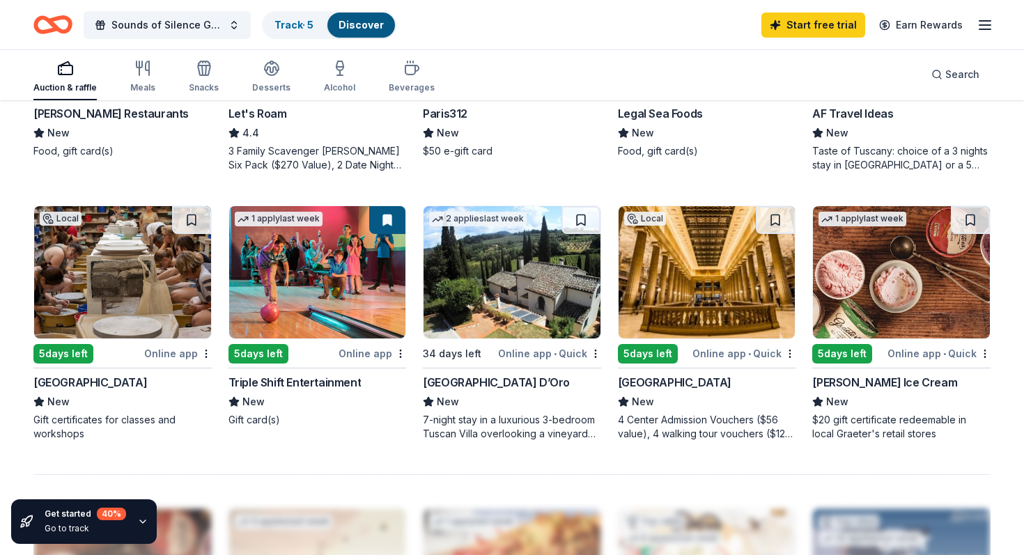
click at [362, 225] on img at bounding box center [317, 272] width 177 height 132
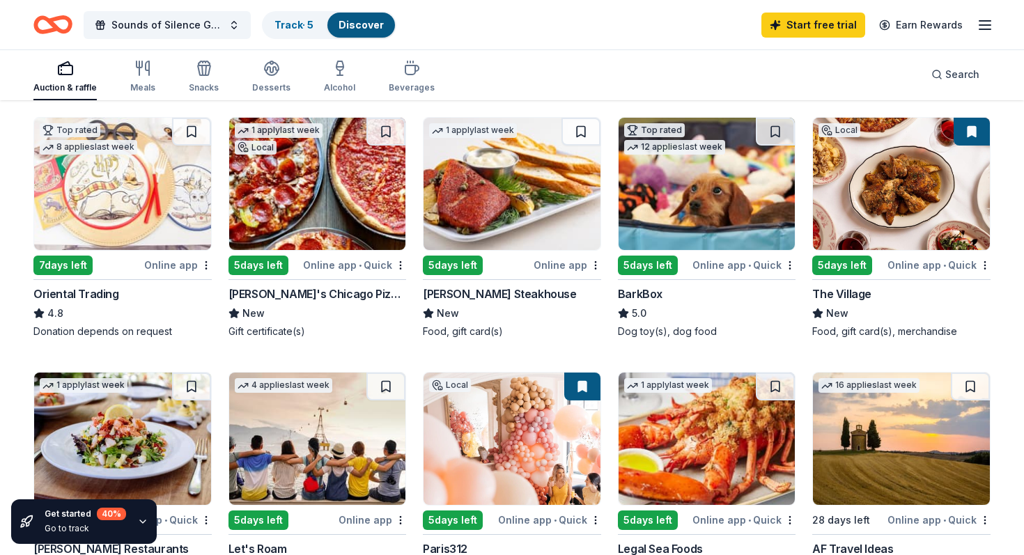
scroll to position [0, 0]
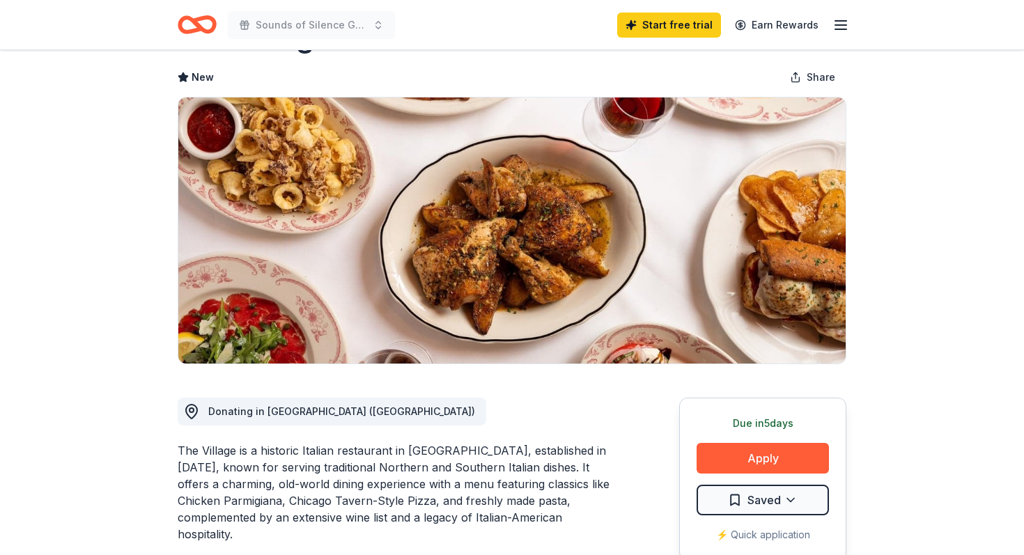
scroll to position [47, 0]
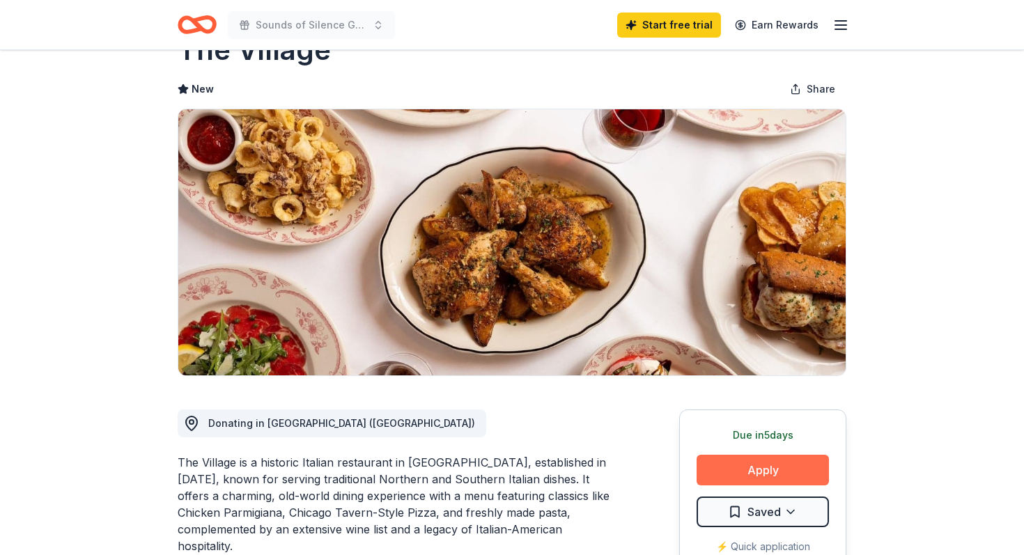
click at [761, 464] on button "Apply" at bounding box center [763, 470] width 132 height 31
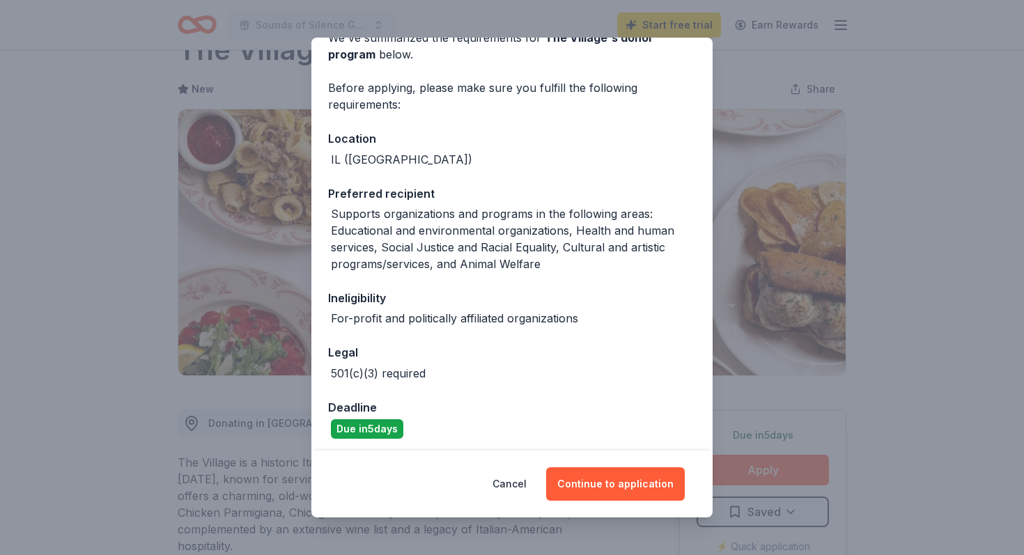
scroll to position [81, 0]
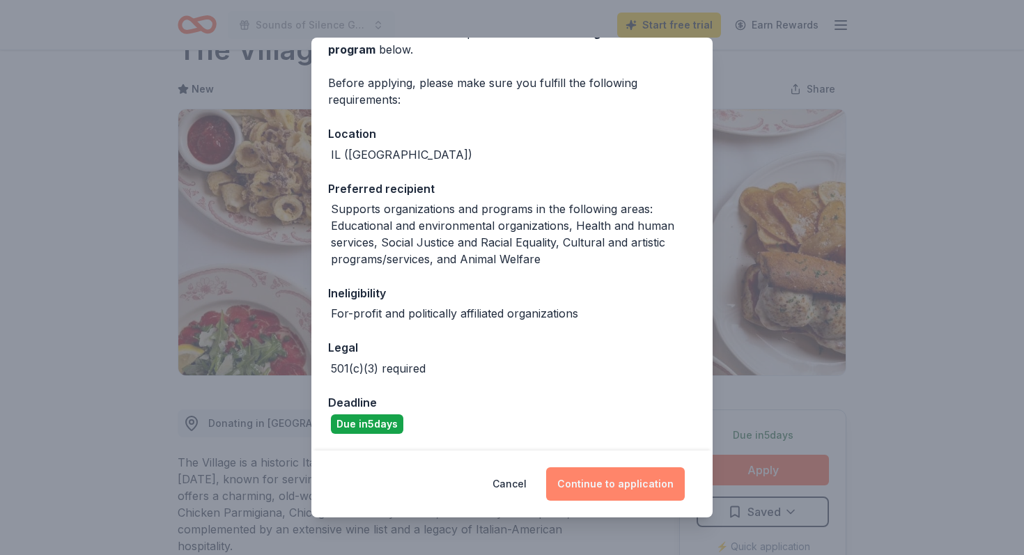
click at [608, 481] on button "Continue to application" at bounding box center [615, 483] width 139 height 33
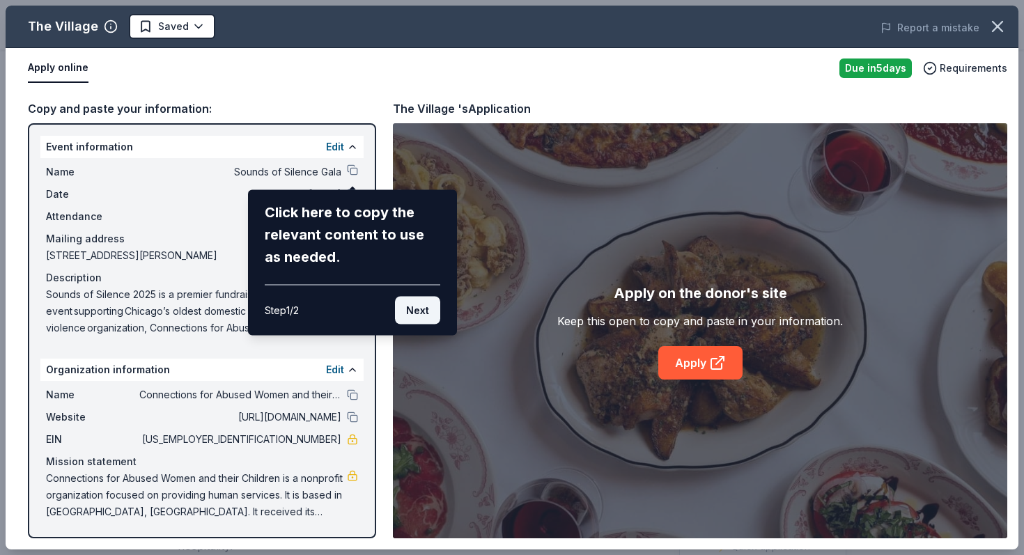
click at [430, 306] on button "Next" at bounding box center [417, 311] width 45 height 28
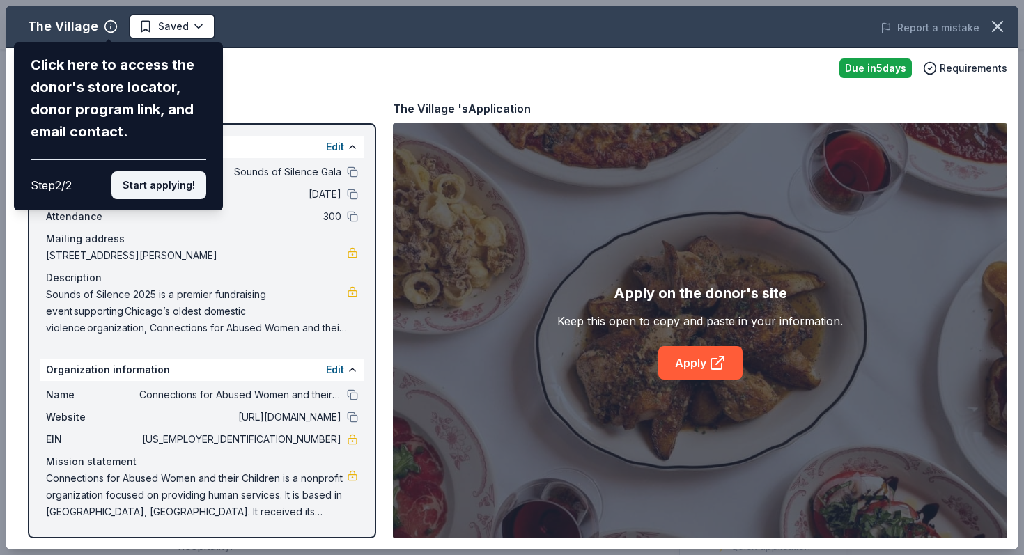
click at [187, 181] on button "Start applying!" at bounding box center [158, 185] width 95 height 28
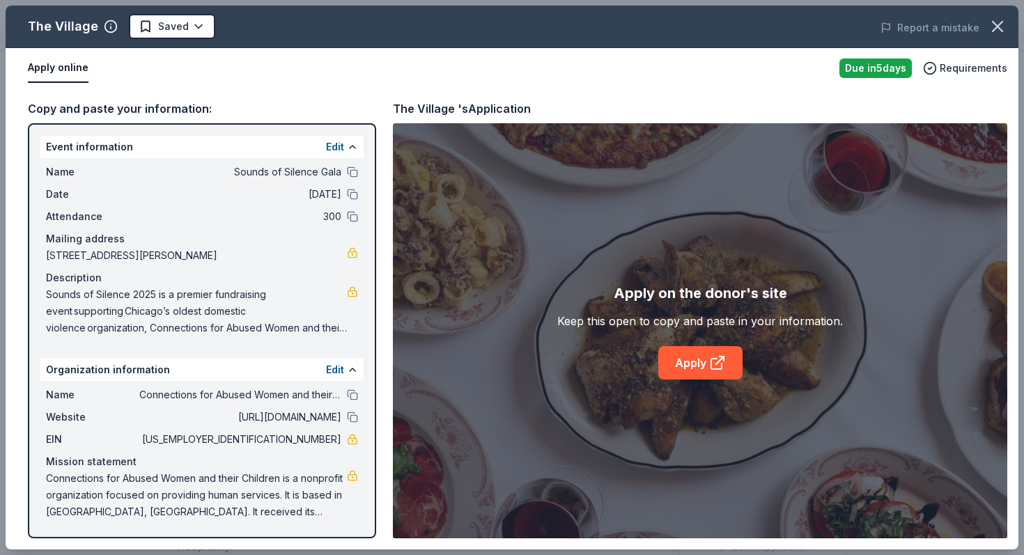
scroll to position [0, 0]
click at [720, 374] on link "Apply" at bounding box center [700, 362] width 84 height 33
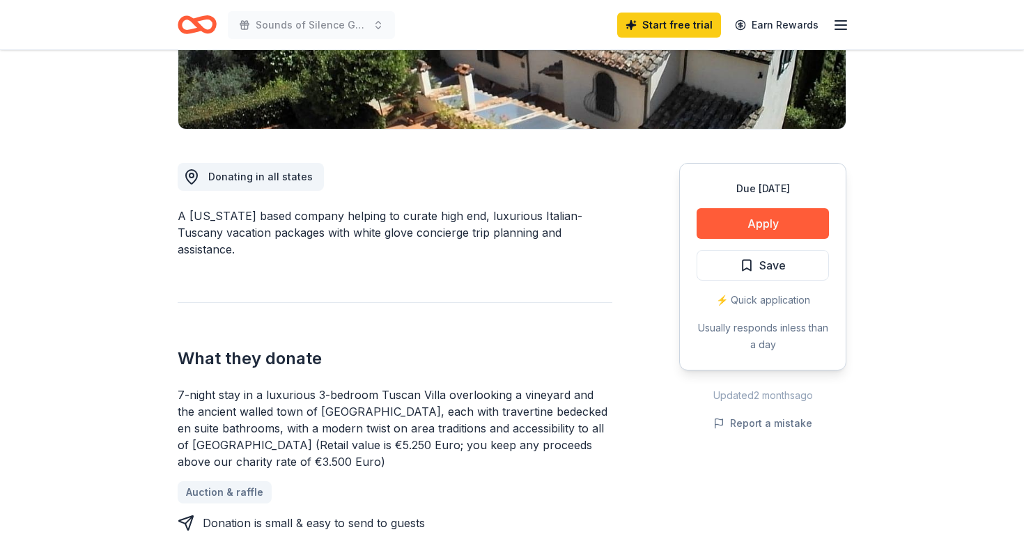
scroll to position [295, 0]
click at [764, 227] on button "Apply" at bounding box center [763, 223] width 132 height 31
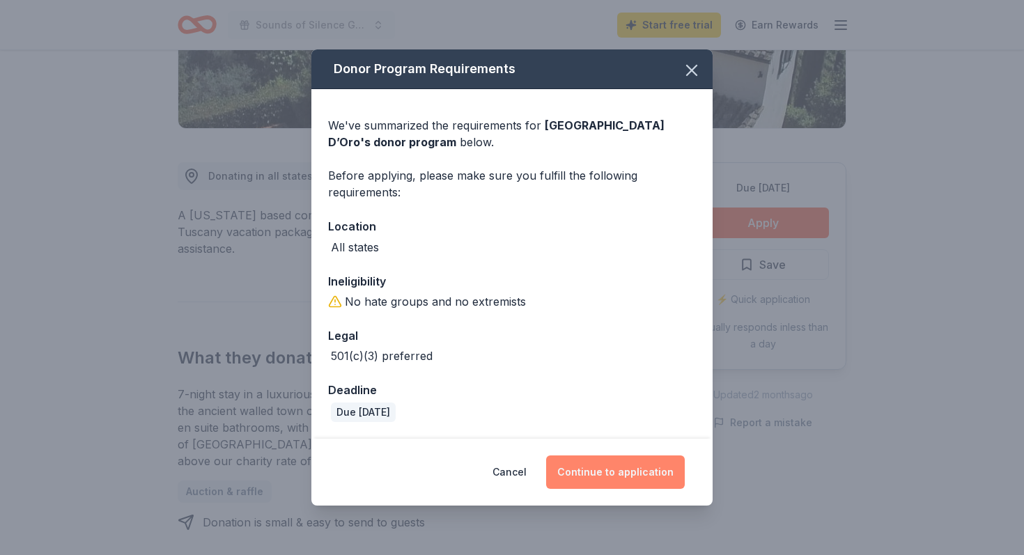
click at [630, 460] on button "Continue to application" at bounding box center [615, 472] width 139 height 33
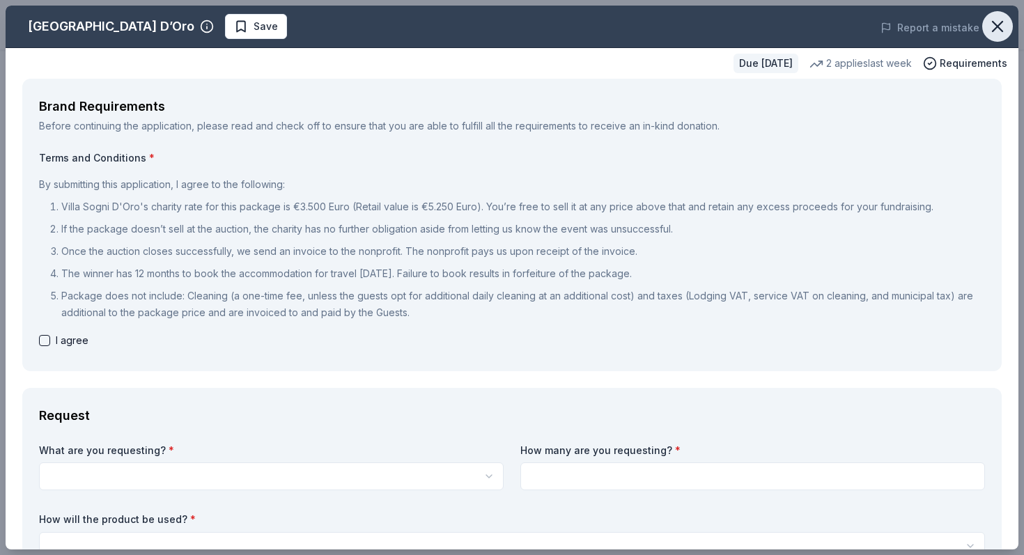
click at [1000, 22] on icon "button" at bounding box center [998, 27] width 20 height 20
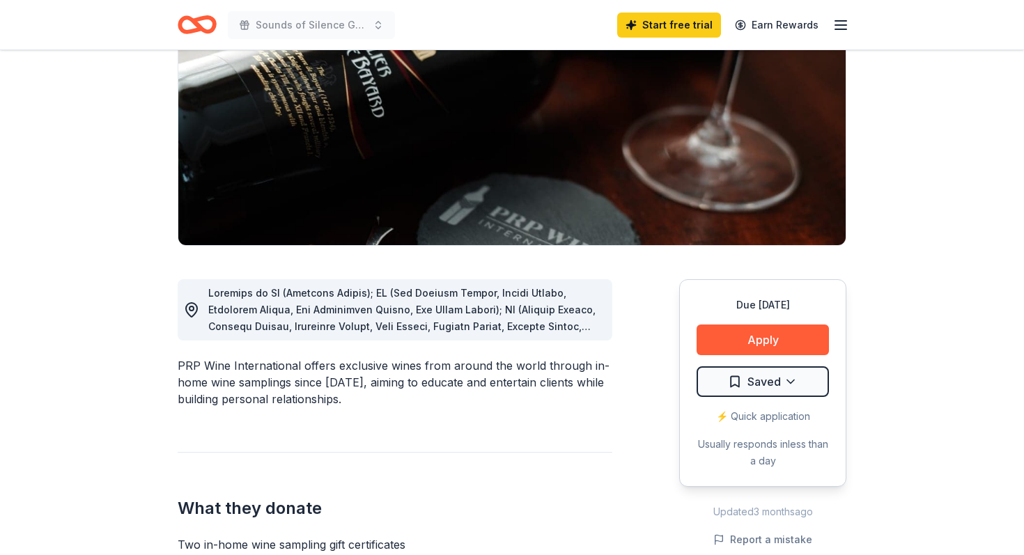
scroll to position [182, 0]
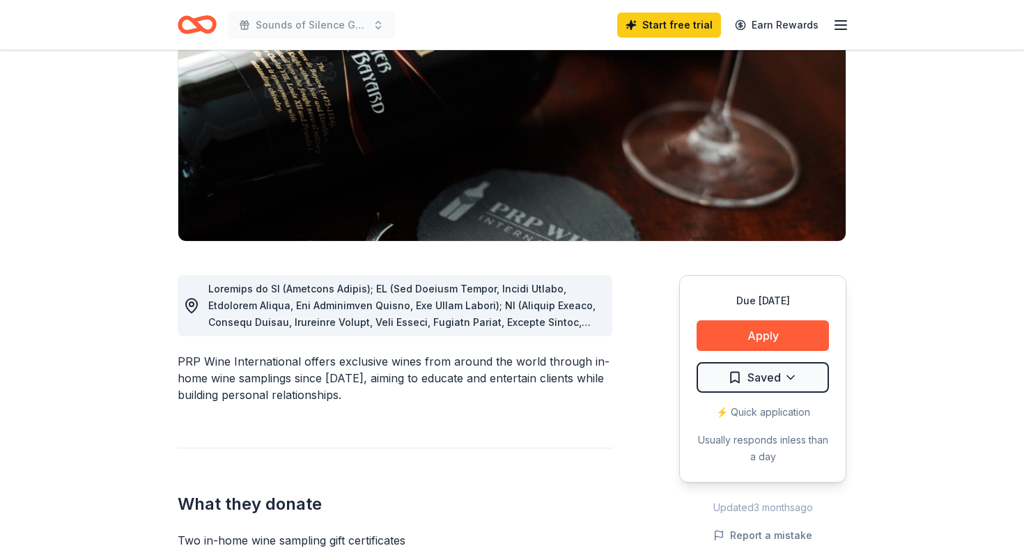
click at [580, 320] on span at bounding box center [404, 481] width 393 height 396
click at [565, 326] on span at bounding box center [404, 481] width 393 height 396
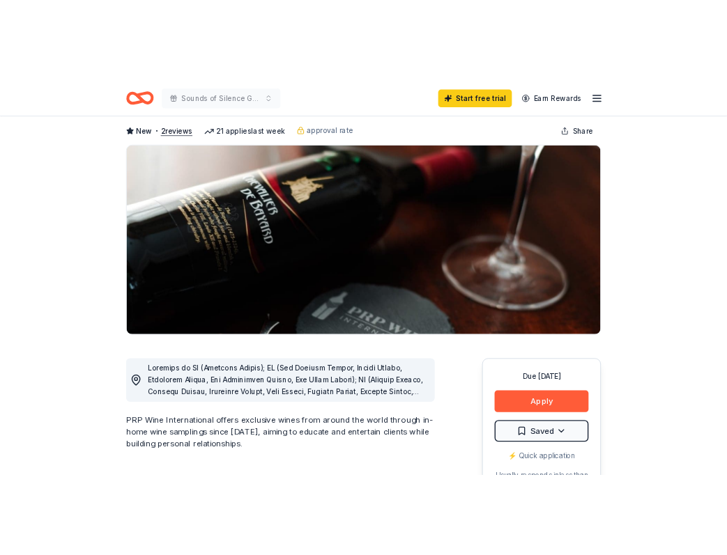
scroll to position [77, 0]
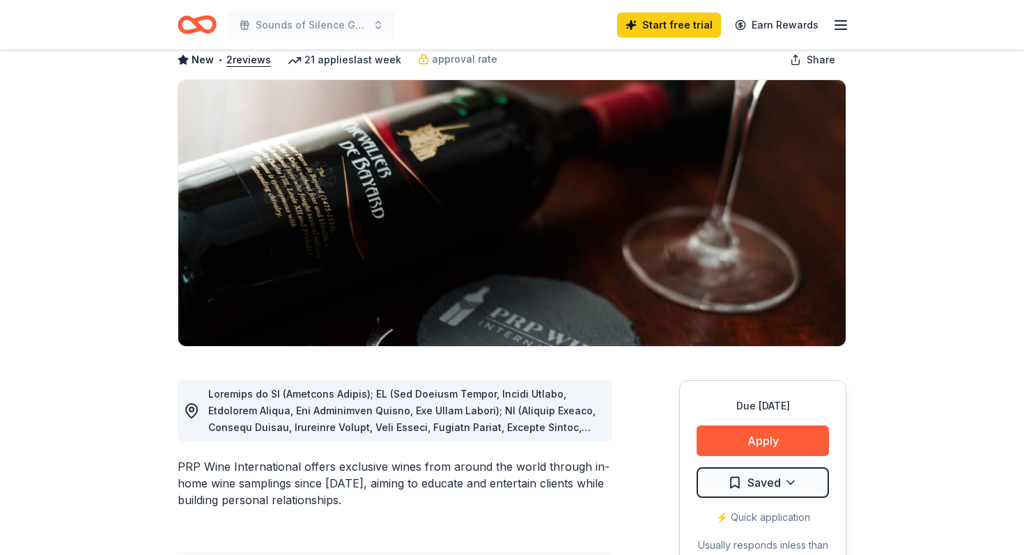
drag, startPoint x: 381, startPoint y: 416, endPoint x: 550, endPoint y: 426, distance: 168.9
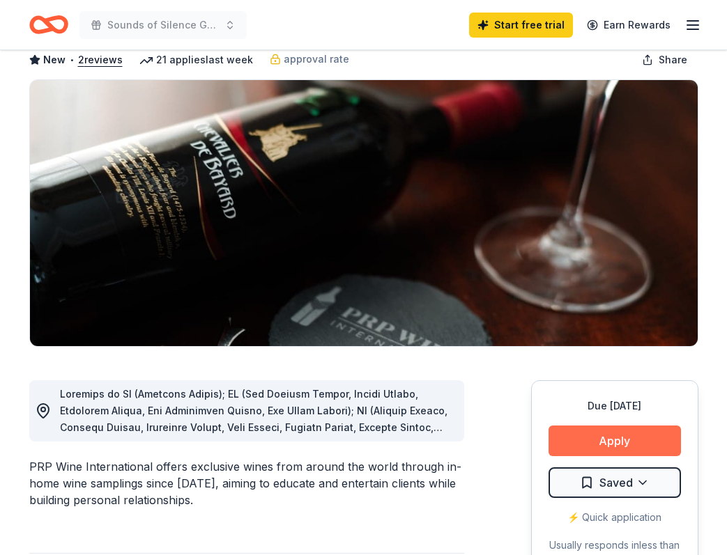
click at [619, 444] on button "Apply" at bounding box center [614, 441] width 132 height 31
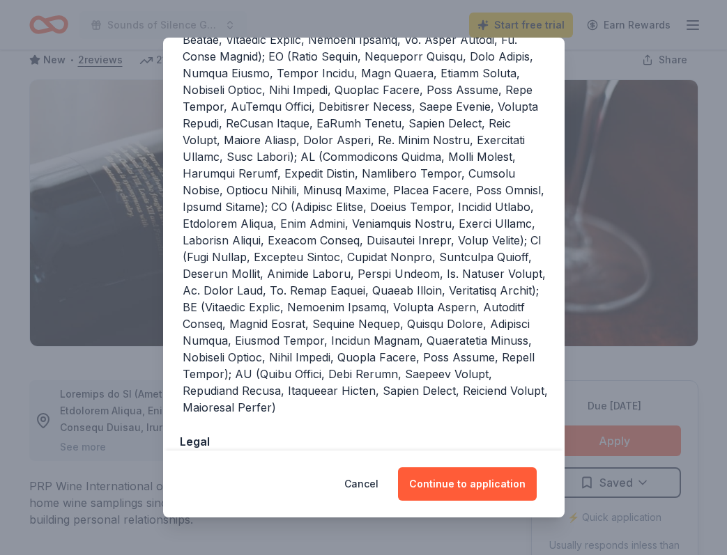
scroll to position [406, 0]
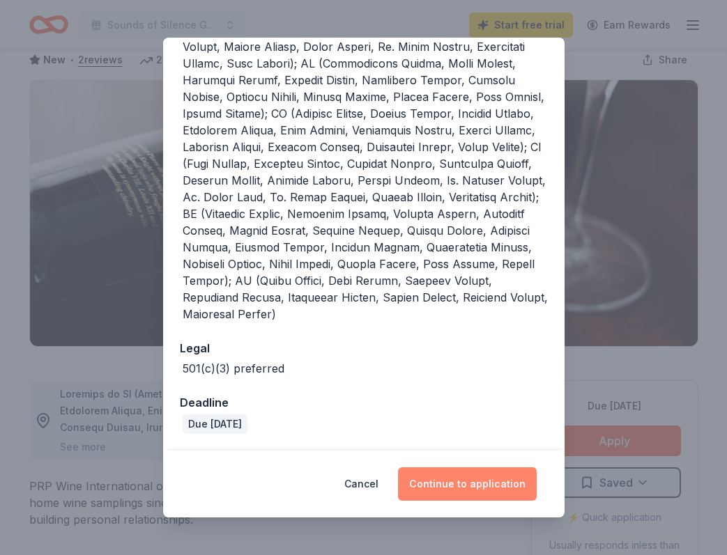
click at [488, 479] on button "Continue to application" at bounding box center [467, 483] width 139 height 33
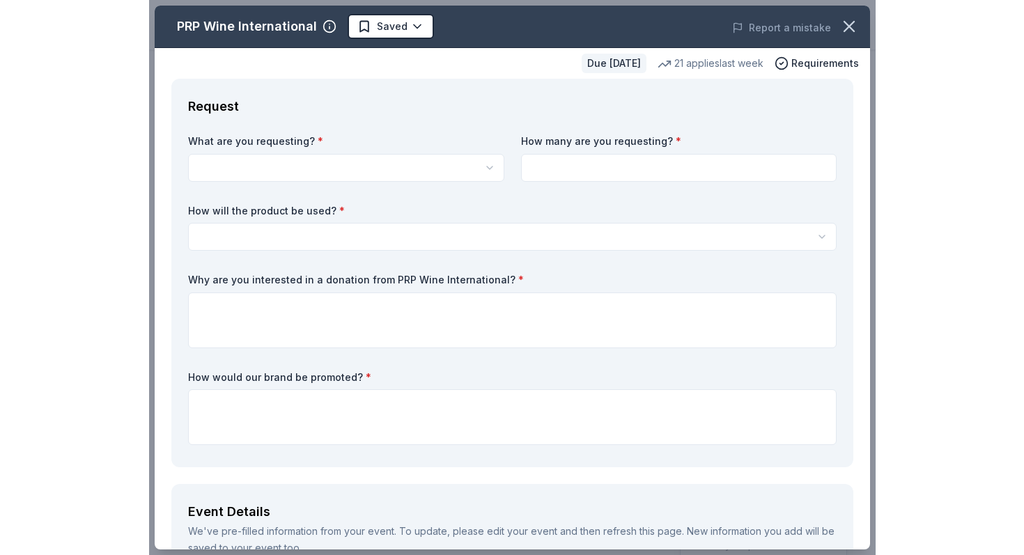
scroll to position [0, 0]
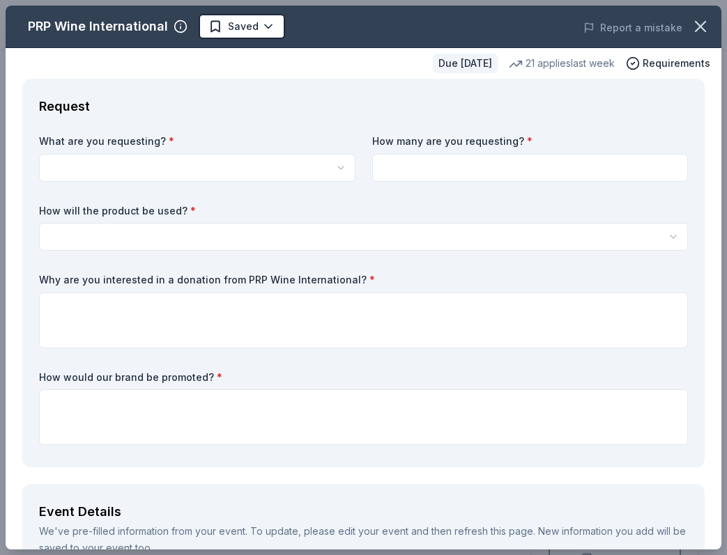
click at [293, 169] on html "Sounds of Silence Gala Start free trial Earn Rewards Due in 28 days Share PRP W…" at bounding box center [363, 277] width 727 height 555
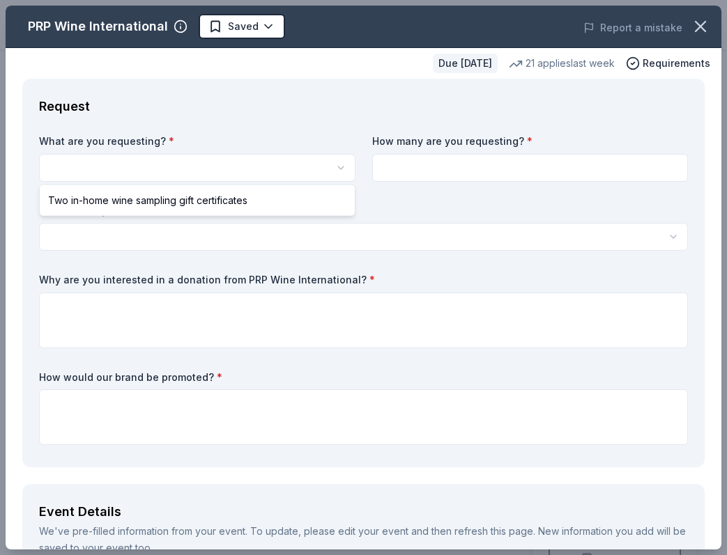
select select "Two in-home wine sampling gift certificates"
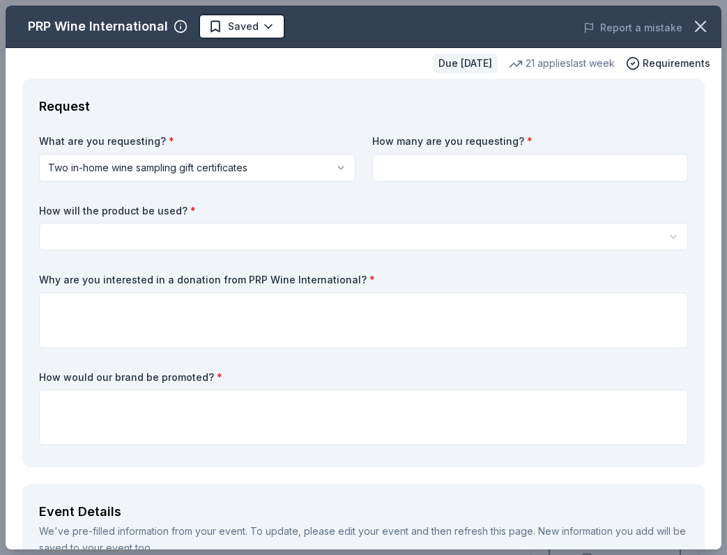
click at [455, 162] on input at bounding box center [530, 168] width 316 height 28
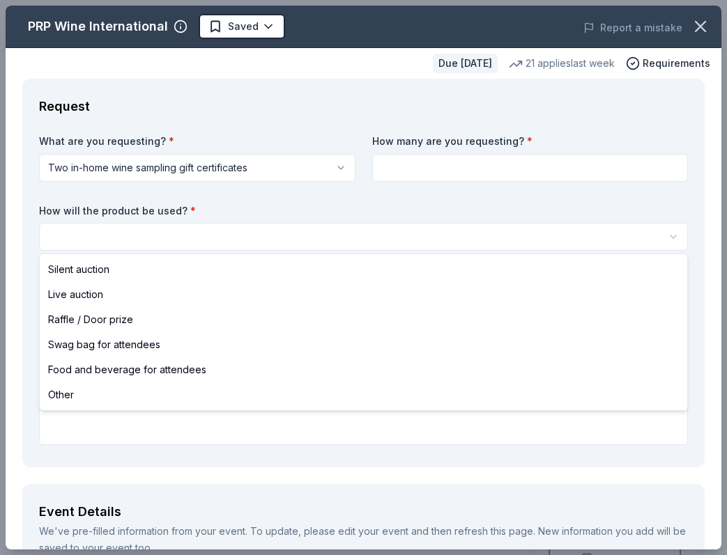
click at [411, 224] on html "Sounds of Silence Gala Start free trial Earn Rewards Due in 28 days Share PRP W…" at bounding box center [363, 277] width 727 height 555
select select "liveAuction"
click at [387, 236] on html "Sounds of Silence Gala Start free trial Earn Rewards Due in 28 days Share PRP W…" at bounding box center [363, 277] width 727 height 555
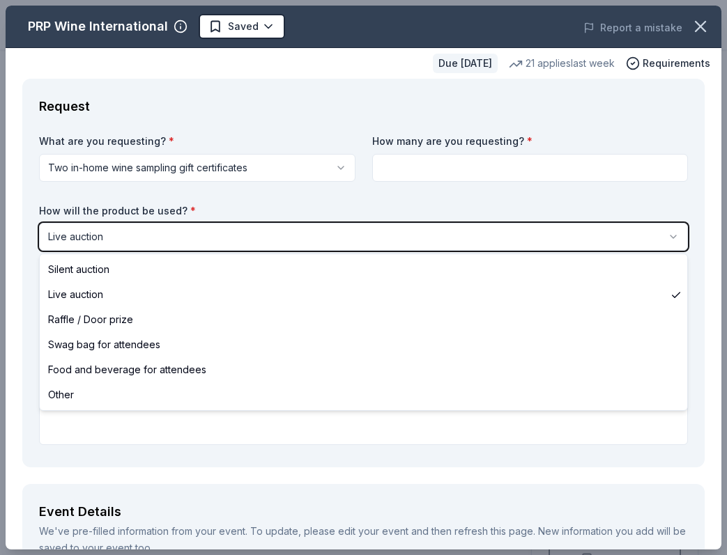
click at [366, 226] on html "Sounds of Silence Gala Start free trial Earn Rewards Due in 28 days Share PRP W…" at bounding box center [363, 277] width 727 height 555
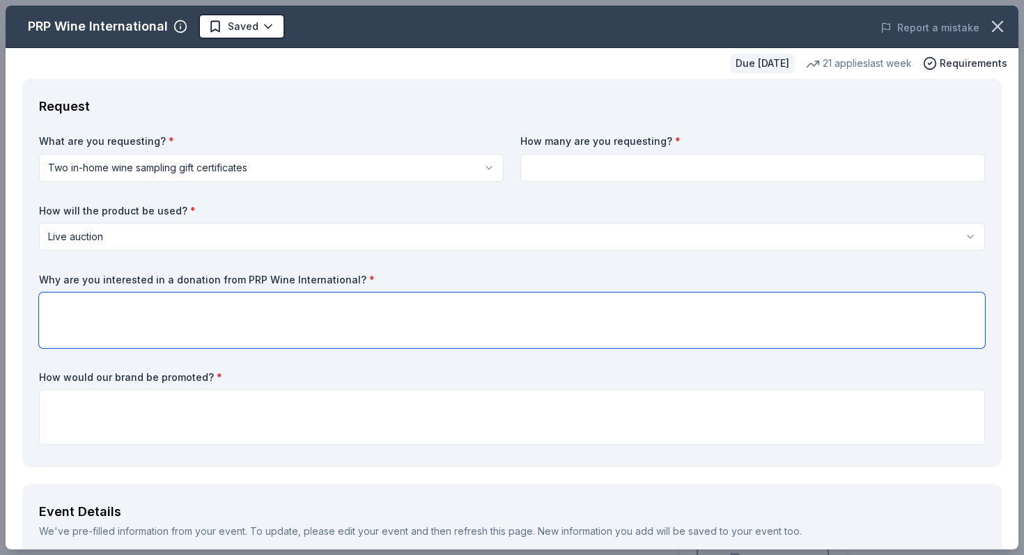
click at [377, 320] on textarea at bounding box center [512, 321] width 946 height 56
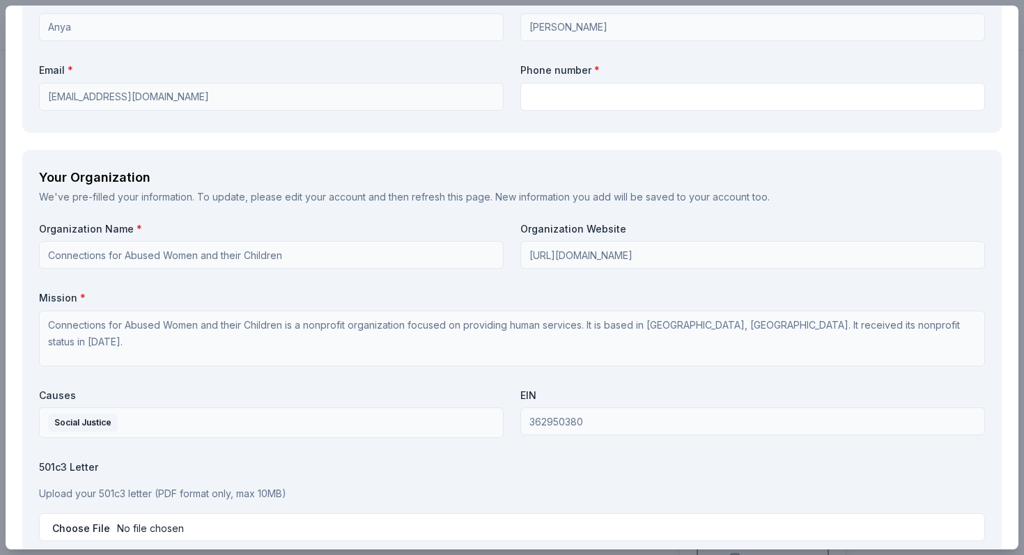
scroll to position [1083, 0]
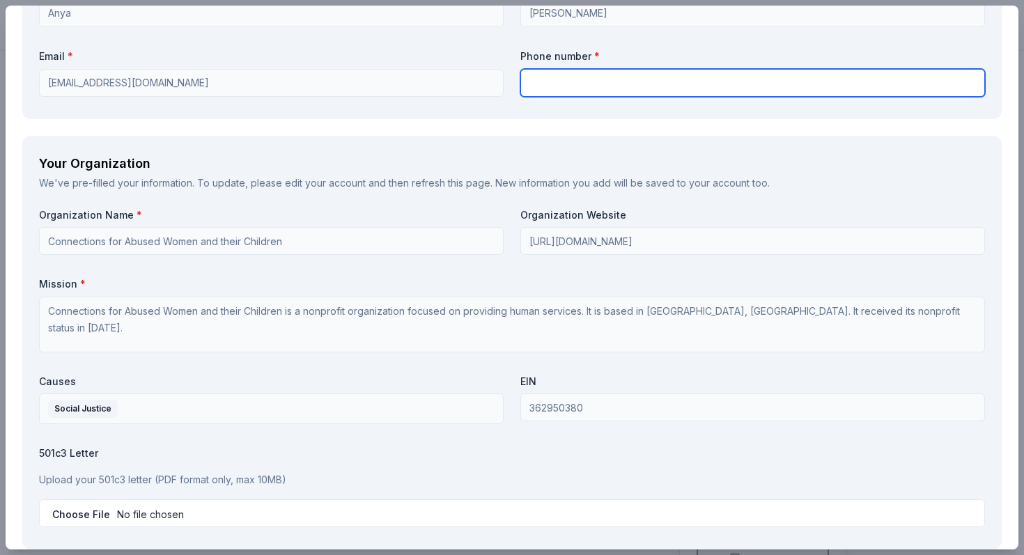
click at [577, 88] on input "text" at bounding box center [752, 83] width 465 height 28
type input "7735754765"
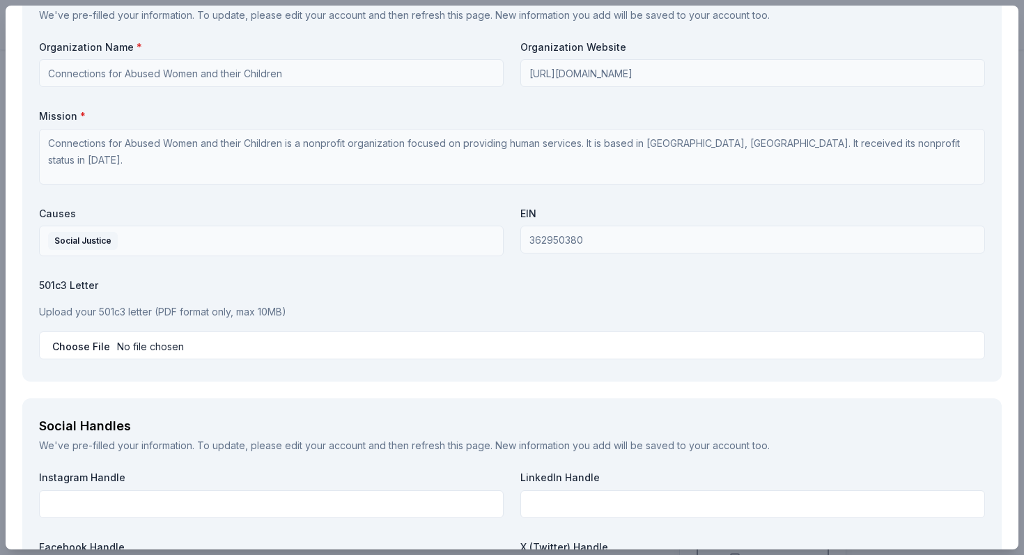
scroll to position [1253, 0]
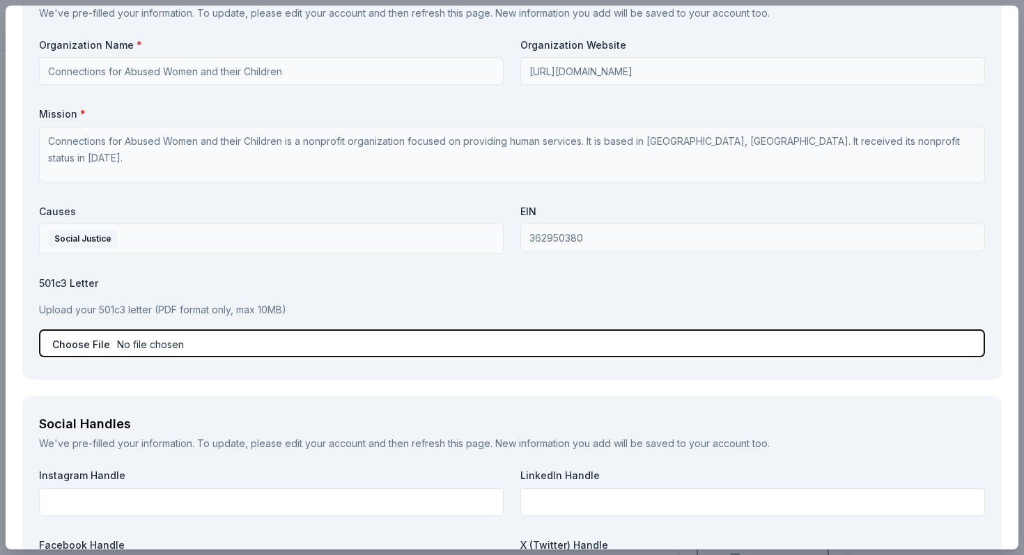
click at [78, 348] on input "file" at bounding box center [512, 344] width 946 height 28
type input "C:\fakepath\CAWC_IL_Tax_Exemption_Certificate_2020.pdf"
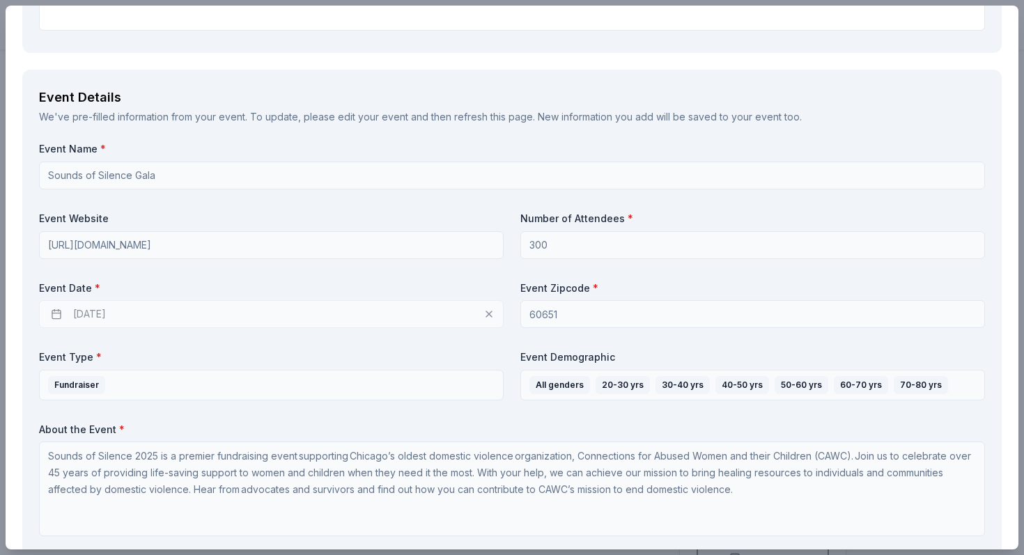
scroll to position [0, 0]
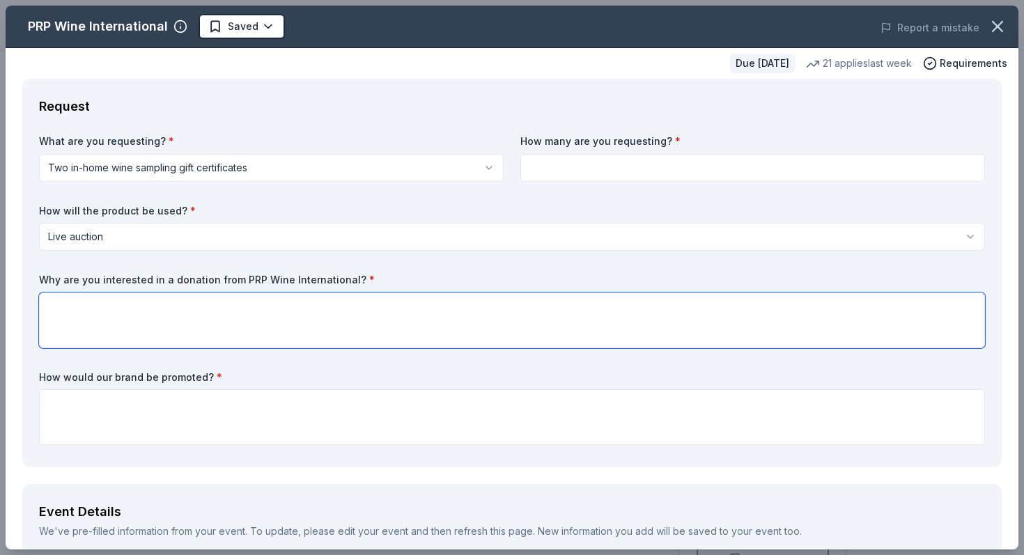
click at [359, 314] on textarea at bounding box center [512, 321] width 946 height 56
paste textarea "On October 24, 2025, we are hosting our annual Sounds of Silence (SOS) Gala, ou…"
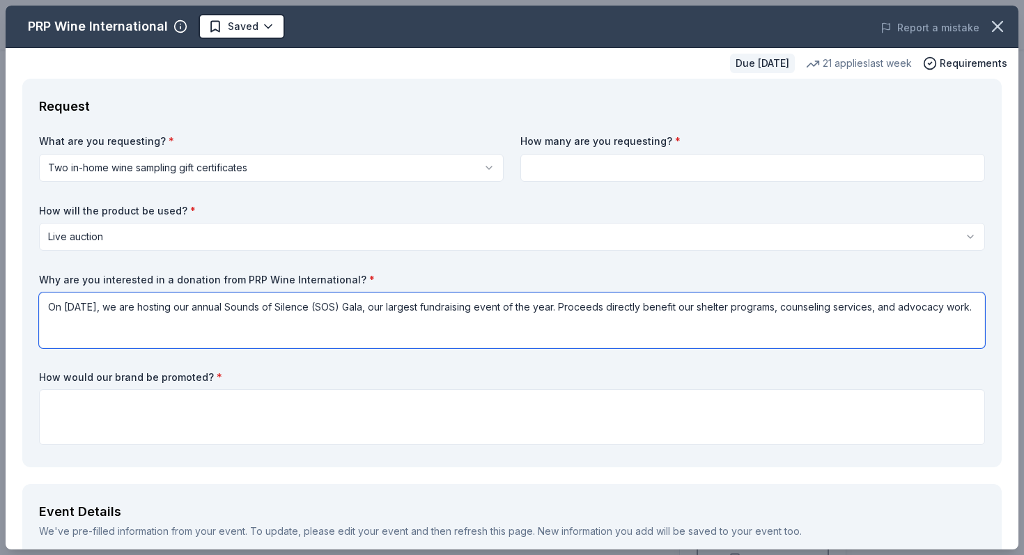
click at [652, 308] on textarea "On October 24, 2025, we are hosting our annual Sounds of Silence (SOS) Gala, ou…" at bounding box center [512, 321] width 946 height 56
click at [723, 306] on textarea "On October 24, 2025, we are hosting our annual Sounds of Silence (SOS) Gala, ou…" at bounding box center [512, 321] width 946 height 56
click at [807, 308] on textarea "On October 24, 2025, we are hosting our annual Sounds of Silence (SOS) Gala, ou…" at bounding box center [512, 321] width 946 height 56
click at [794, 322] on textarea "On October 24, 2025, we are hosting our annual Sounds of Silence (SOS) Gala, ou…" at bounding box center [512, 321] width 946 height 56
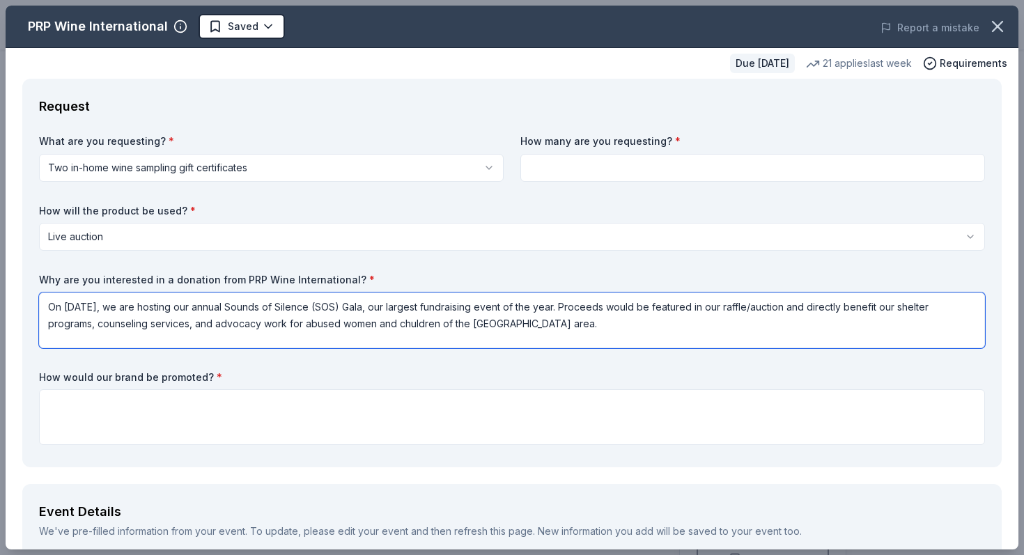
click at [411, 328] on textarea "On October 24, 2025, we are hosting our annual Sounds of Silence (SOS) Gala, ou…" at bounding box center [512, 321] width 946 height 56
type textarea "On October 24, 2025, we are hosting our annual Sounds of Silence (SOS) Gala, ou…"
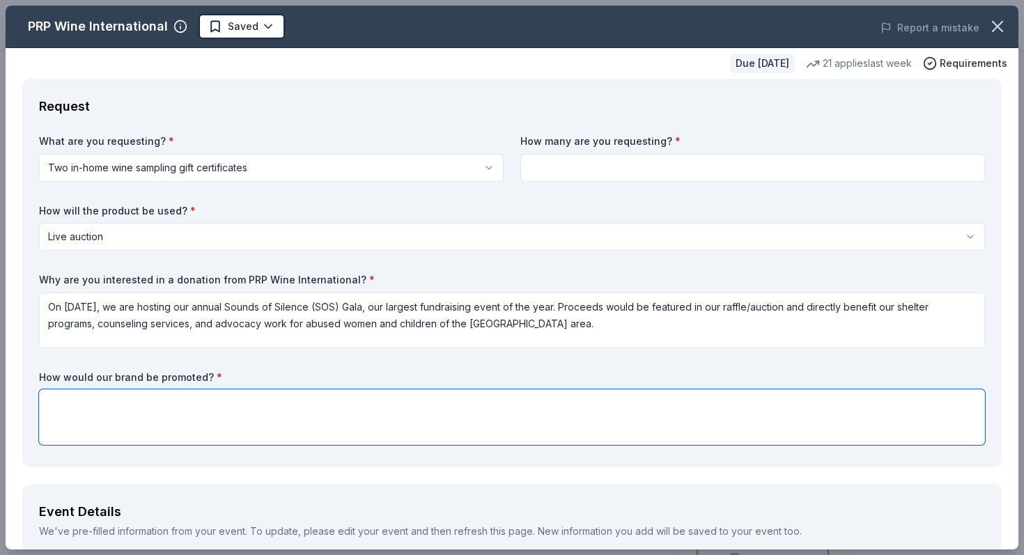
click at [350, 412] on textarea at bounding box center [512, 417] width 946 height 56
paste textarea "Showcase your business to an engaged audience of community members and professi…"
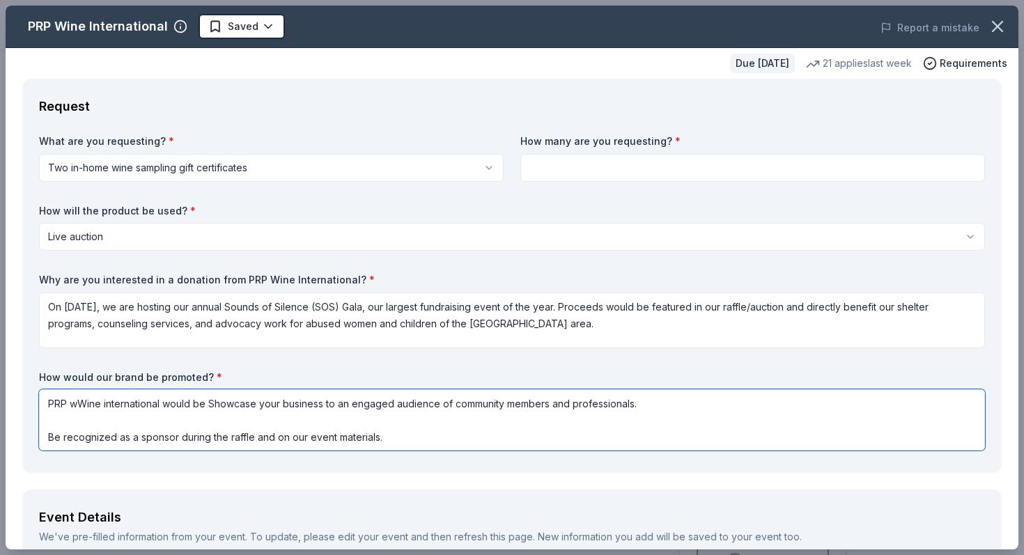
click at [212, 405] on textarea "PRP wWine international would be Showcase your business to an engaged audience …" at bounding box center [512, 419] width 946 height 61
click at [253, 406] on textarea "PRP wWine international would be showcase your business to an engaged audience …" at bounding box center [512, 419] width 946 height 61
drag, startPoint x: 264, startPoint y: 405, endPoint x: 327, endPoint y: 405, distance: 62.7
click at [327, 405] on textarea "PRP wWine international would be showcased your business to an engaged audience…" at bounding box center [512, 419] width 946 height 61
click at [593, 404] on textarea "PRP wWine international would be showcased to an engaged audience of community …" at bounding box center [512, 419] width 946 height 61
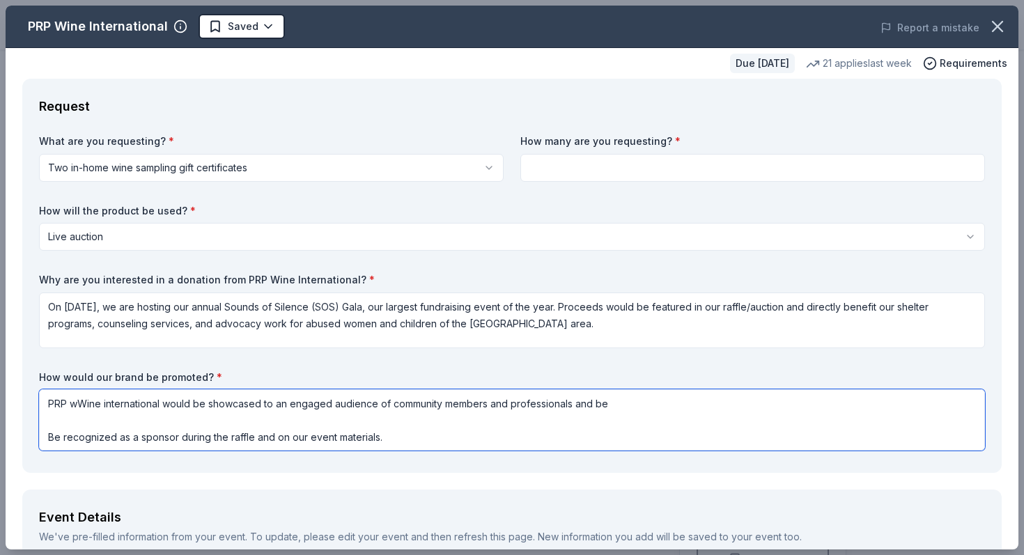
drag, startPoint x: 56, startPoint y: 439, endPoint x: 42, endPoint y: 415, distance: 27.5
click at [42, 415] on textarea "PRP wWine international would be showcased to an engaged audience of community …" at bounding box center [512, 419] width 946 height 61
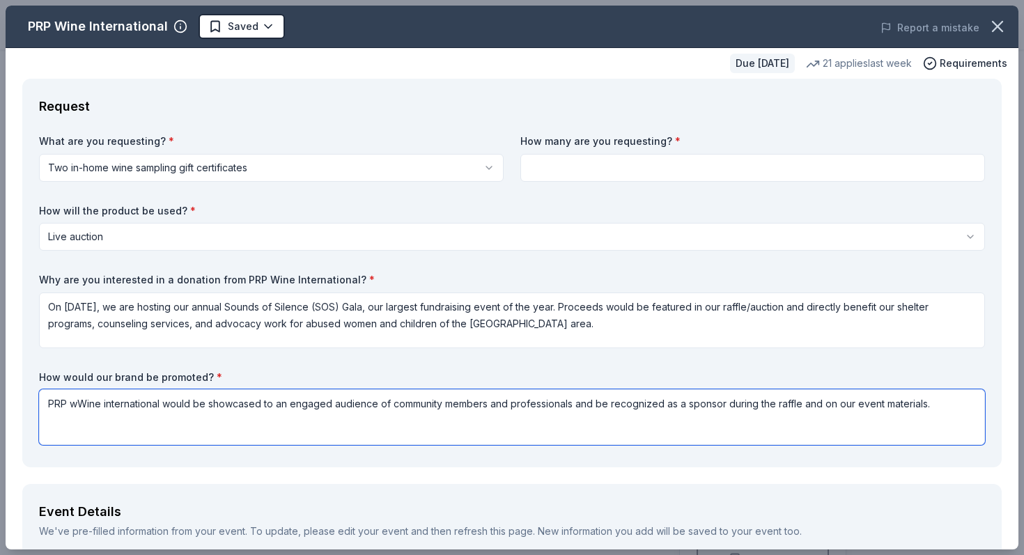
click at [936, 410] on textarea "PRP wWine international would be showcased to an engaged audience of community …" at bounding box center [512, 417] width 946 height 56
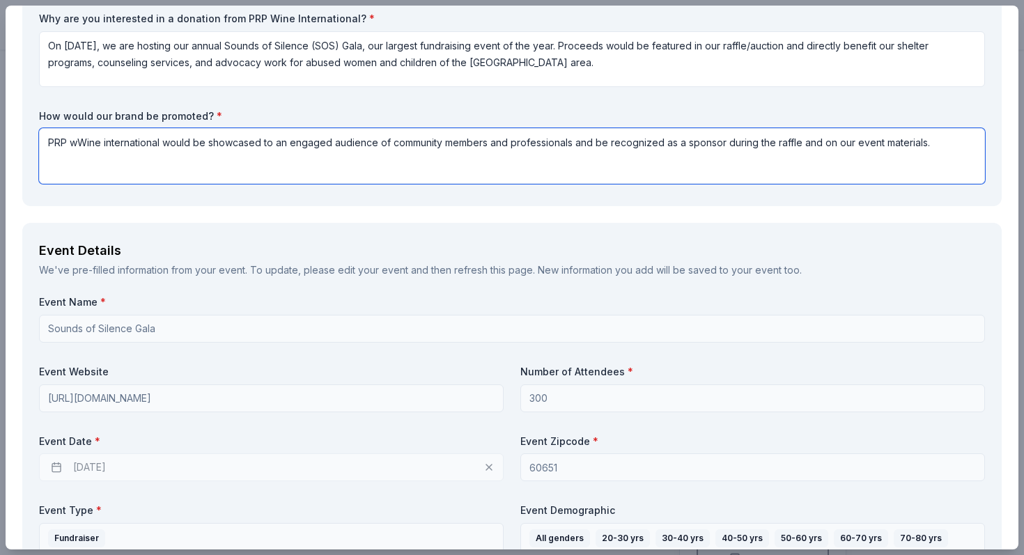
scroll to position [265, 0]
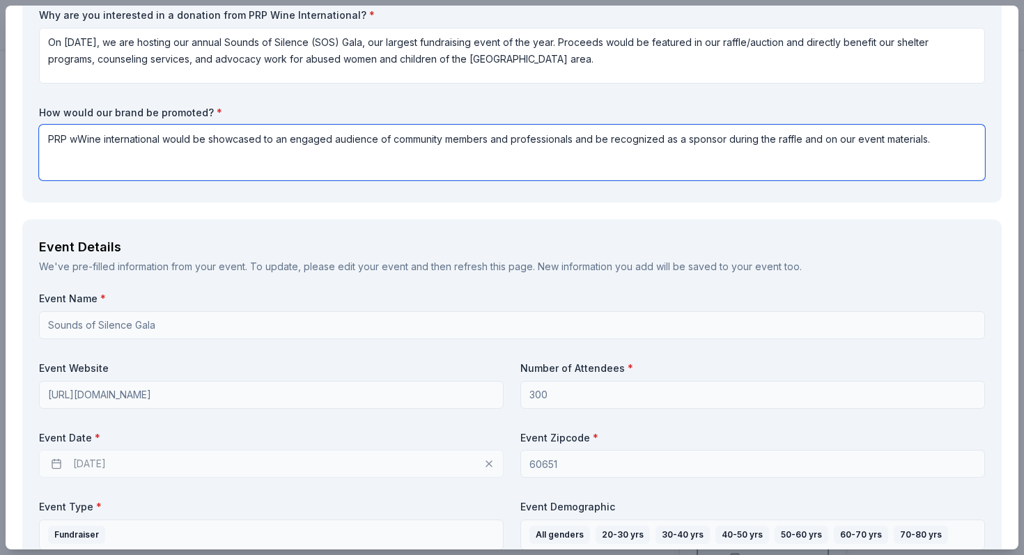
drag, startPoint x: 798, startPoint y: 142, endPoint x: 924, endPoint y: 141, distance: 125.4
click at [924, 141] on textarea "PRP wWine international would be showcased to an engaged audience of community …" at bounding box center [512, 153] width 946 height 56
type textarea "PRP wWine international would be showcased to an engaged audience of community …"
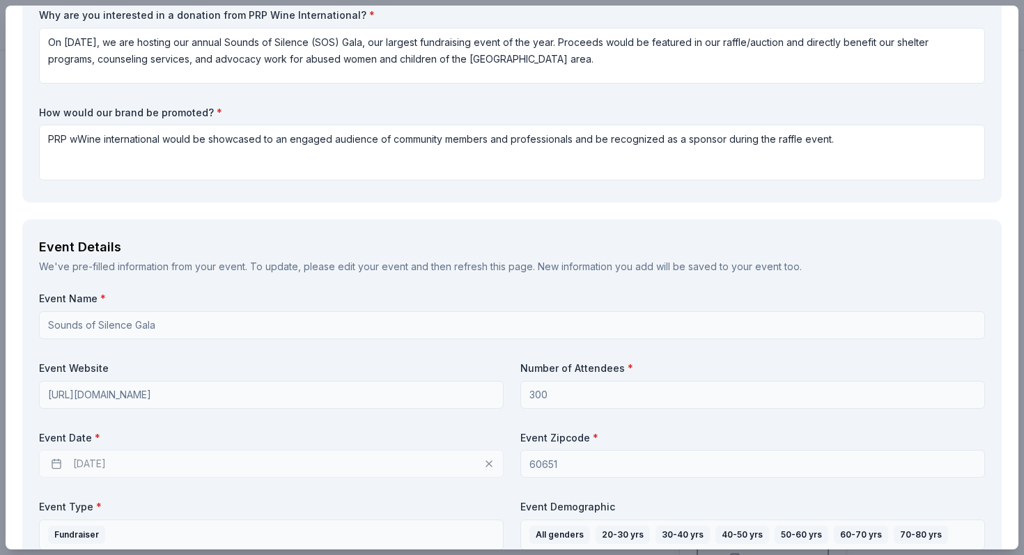
click at [490, 221] on div "Event Details We've pre-filled information from your event. To update, please e…" at bounding box center [512, 463] width 980 height 489
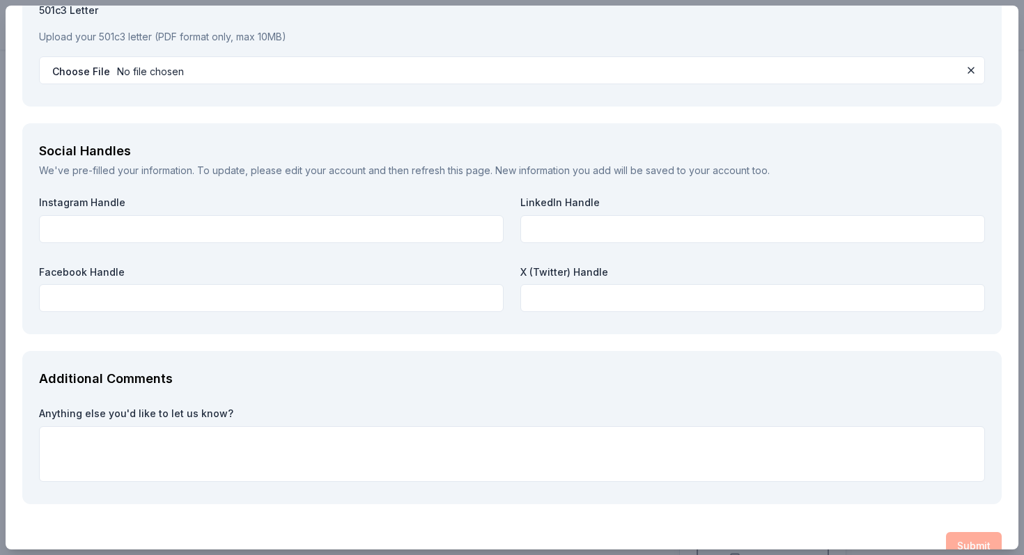
scroll to position [1552, 0]
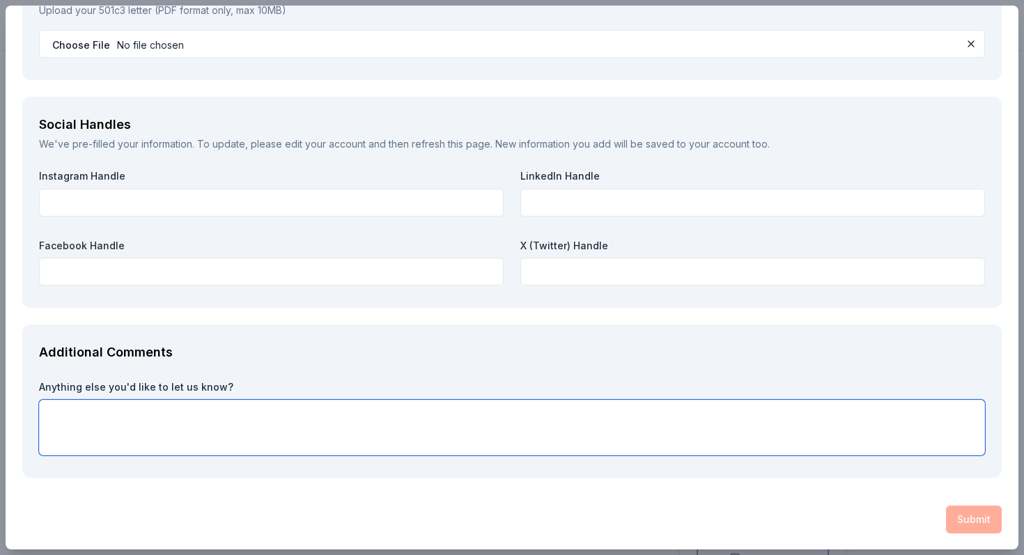
click at [354, 413] on textarea at bounding box center [512, 428] width 946 height 56
paste textarea "If you’re able to support us, please let me know by October 3, 2025. We would b…"
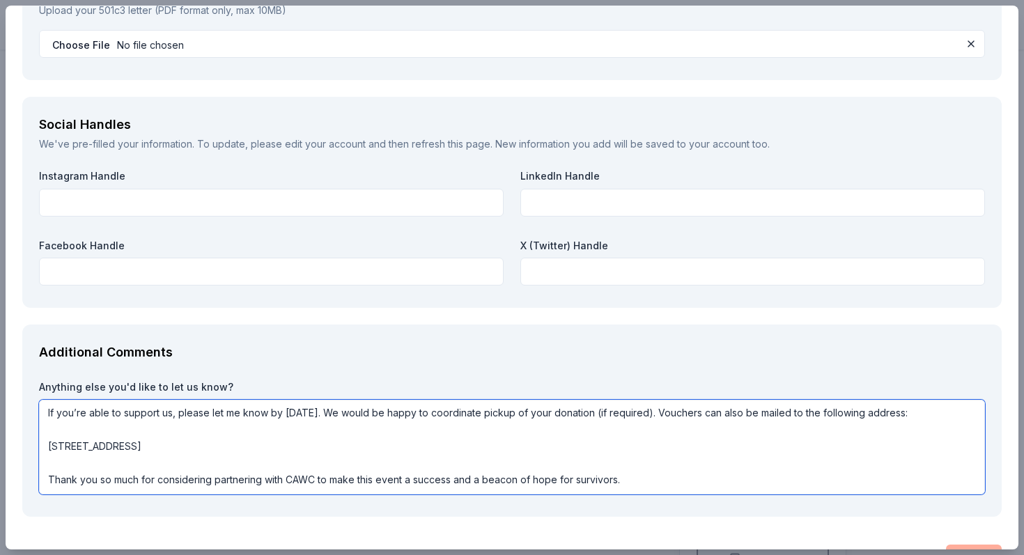
scroll to position [1591, 0]
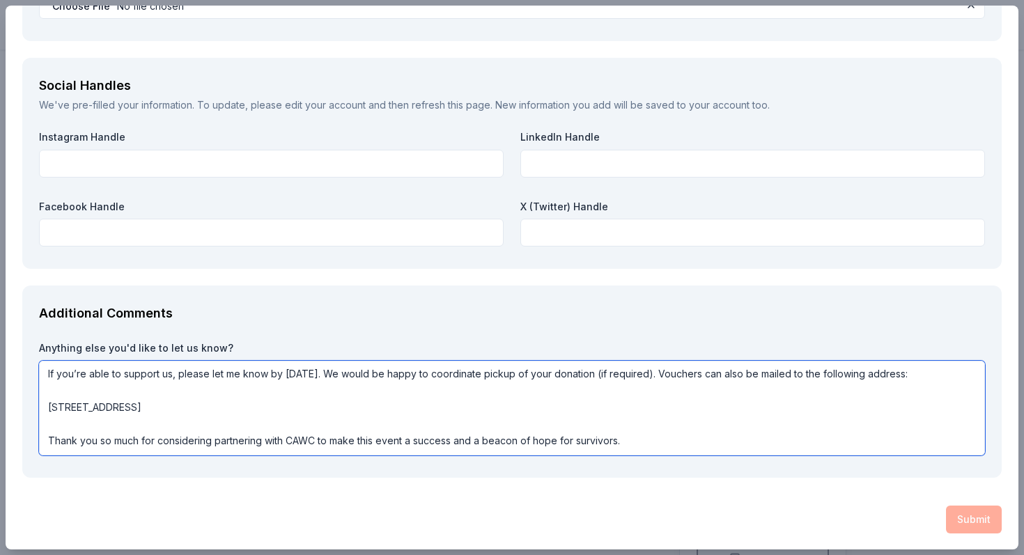
type textarea "If you’re able to support us, please let me know by October 3, 2025. We would b…"
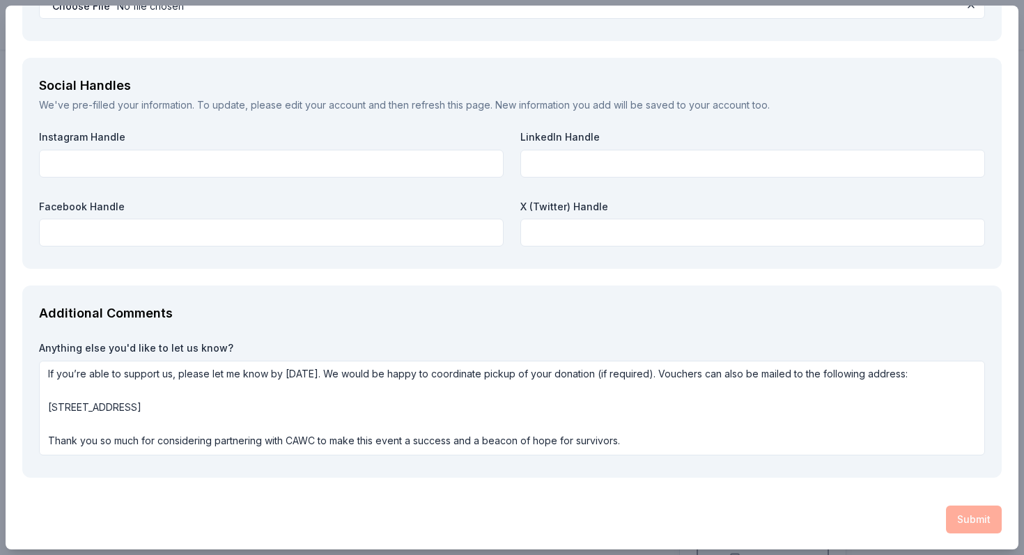
click at [970, 519] on div "Submit" at bounding box center [512, 520] width 980 height 28
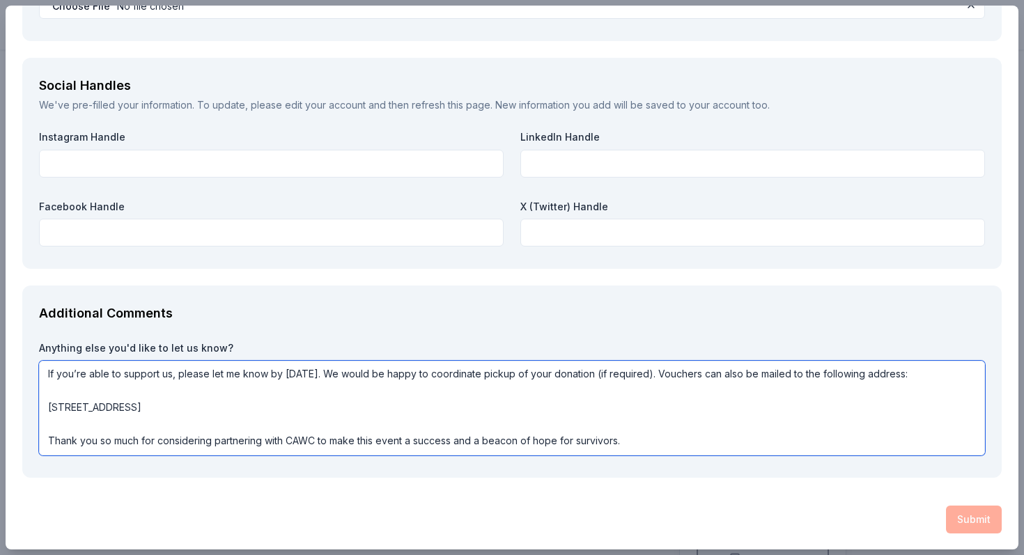
click at [845, 403] on textarea "If you’re able to support us, please let me know by October 3, 2025. We would b…" at bounding box center [512, 408] width 946 height 95
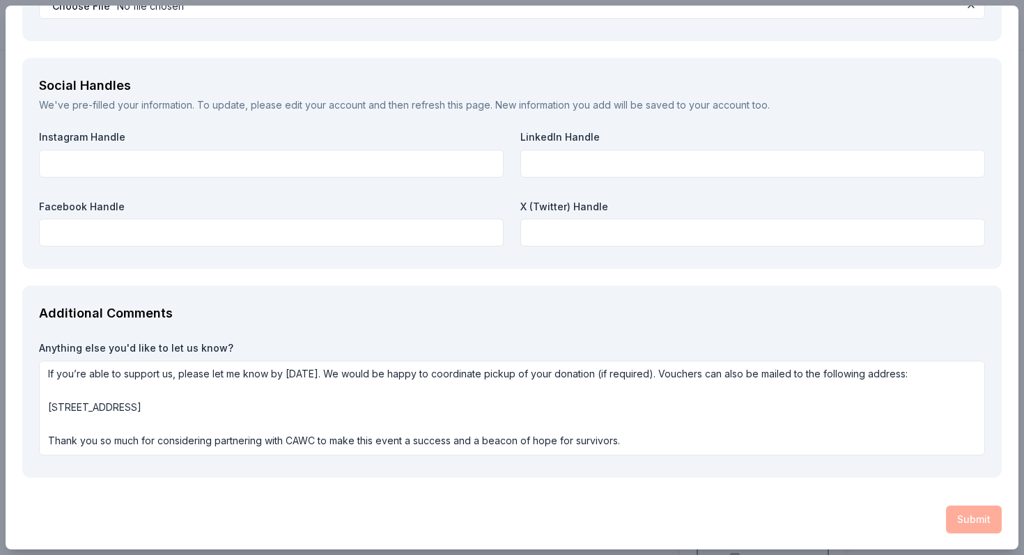
click at [959, 506] on div "Submit" at bounding box center [512, 520] width 980 height 28
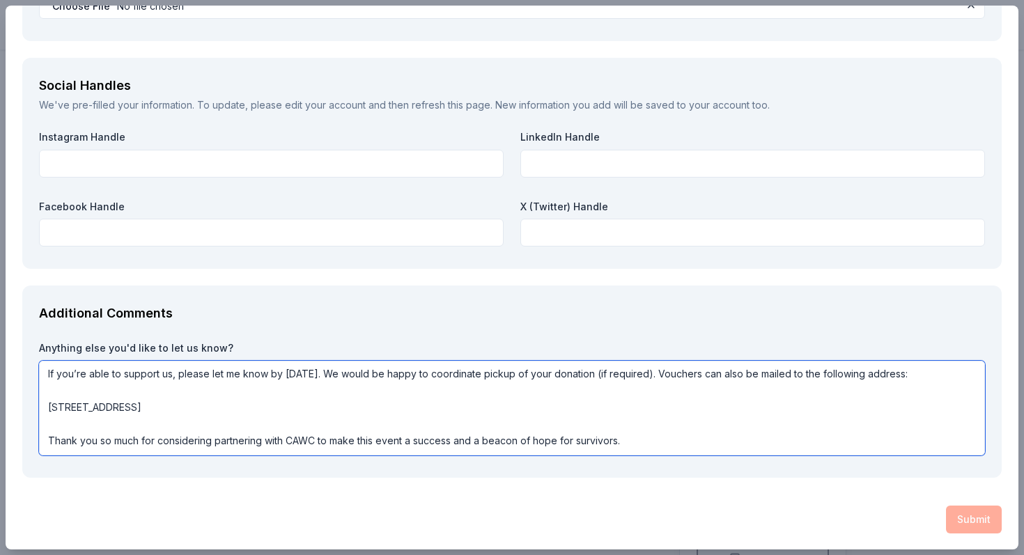
click at [756, 385] on textarea "If you’re able to support us, please let me know by October 3, 2025. We would b…" at bounding box center [512, 408] width 946 height 95
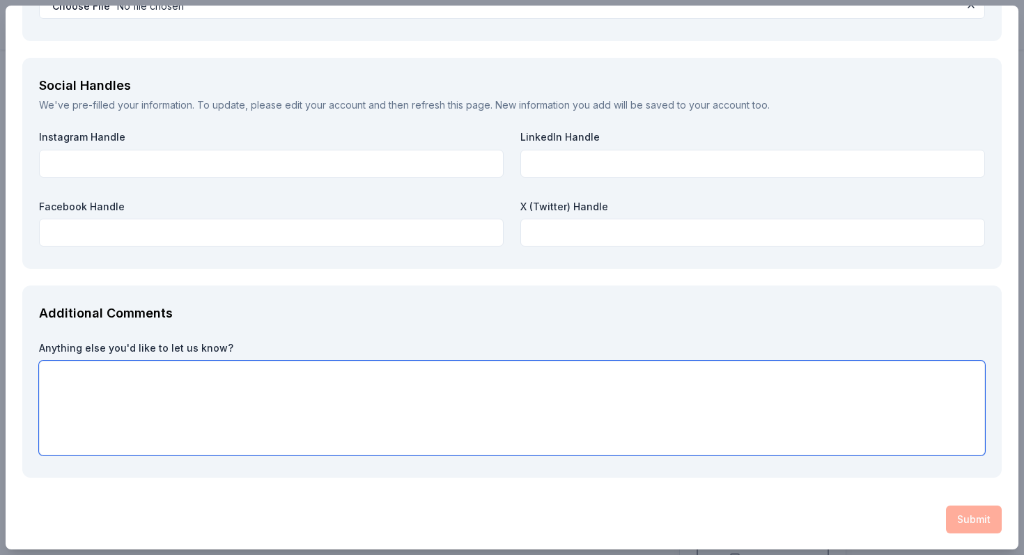
scroll to position [1552, 0]
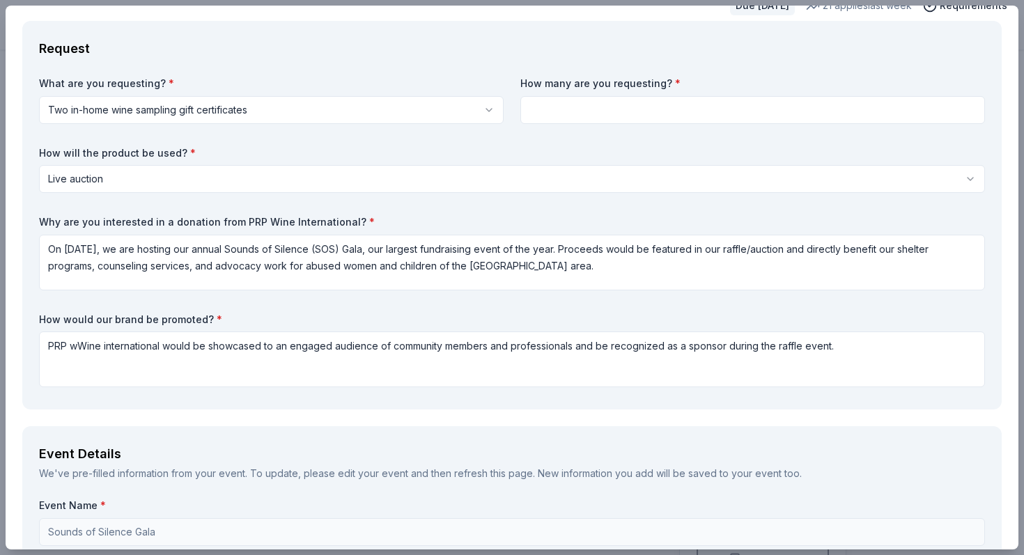
scroll to position [0, 0]
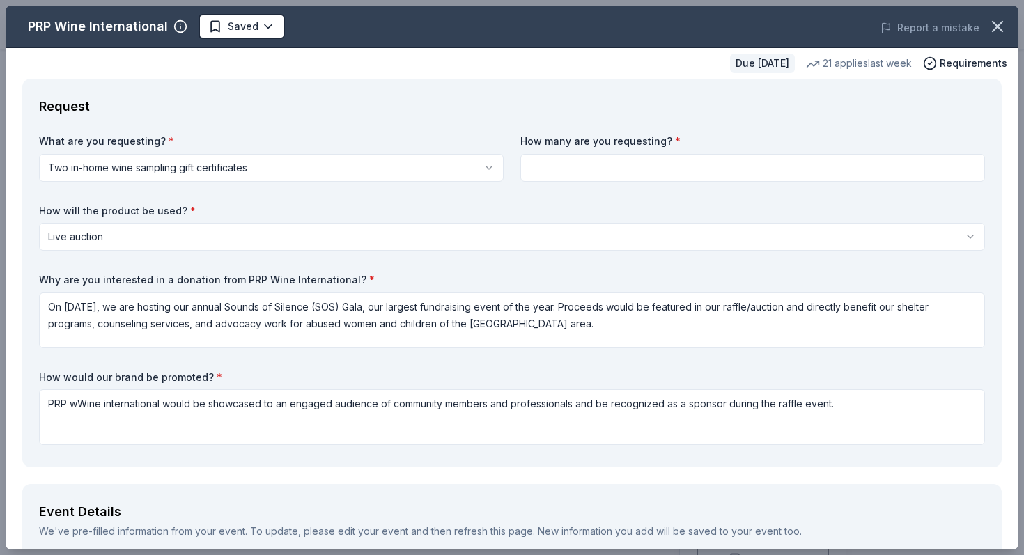
click at [736, 175] on input at bounding box center [752, 168] width 465 height 28
type input "1"
click at [612, 204] on label "How will the product be used? *" at bounding box center [512, 211] width 946 height 14
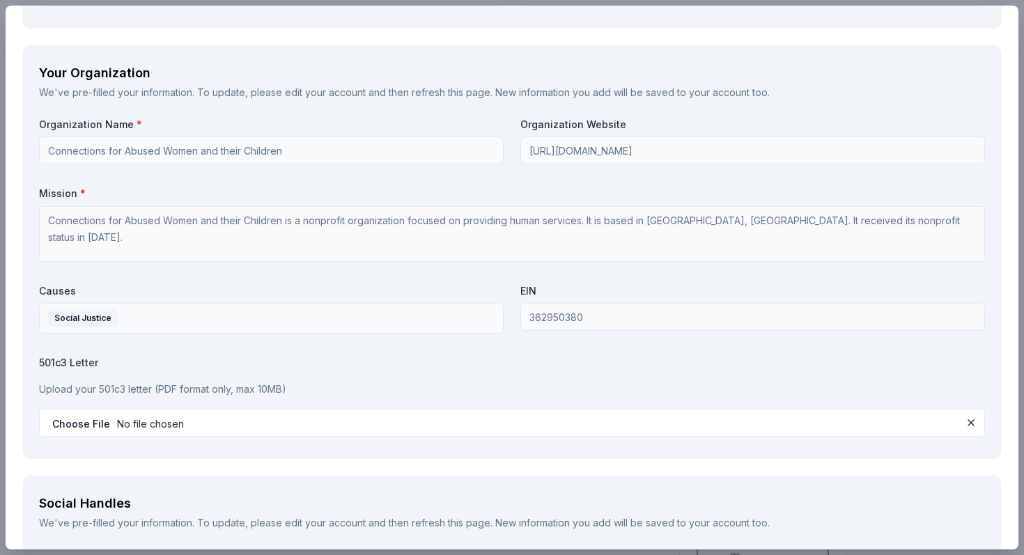
scroll to position [1552, 0]
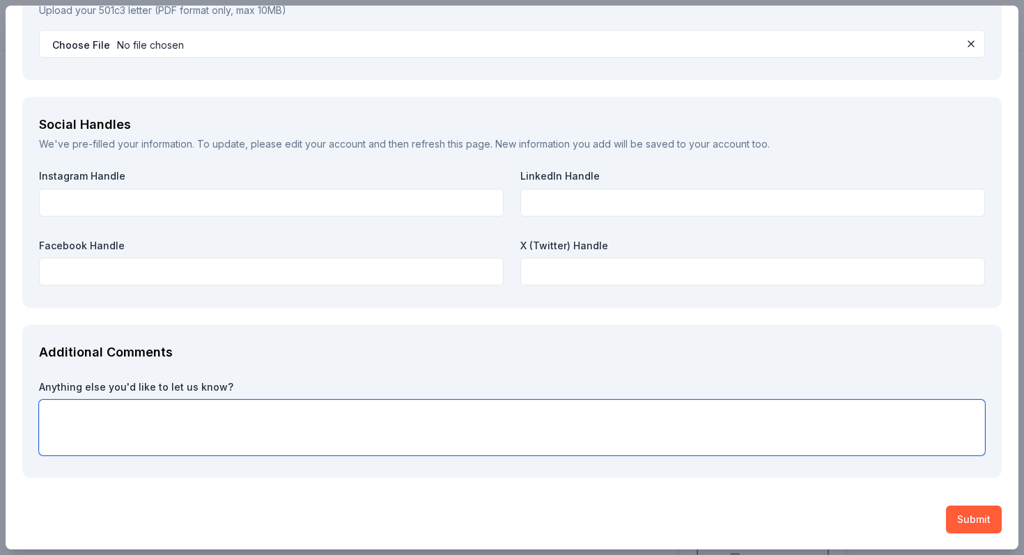
click at [549, 428] on textarea at bounding box center [512, 428] width 946 height 56
paste textarea "If you’re able to support us, please let me know by October 3, 2025. We would b…"
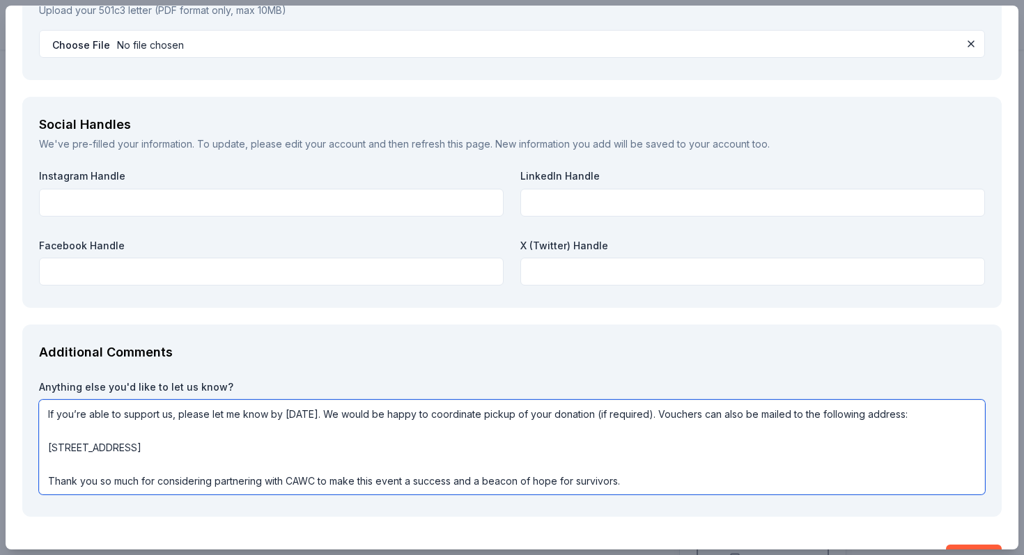
scroll to position [1591, 0]
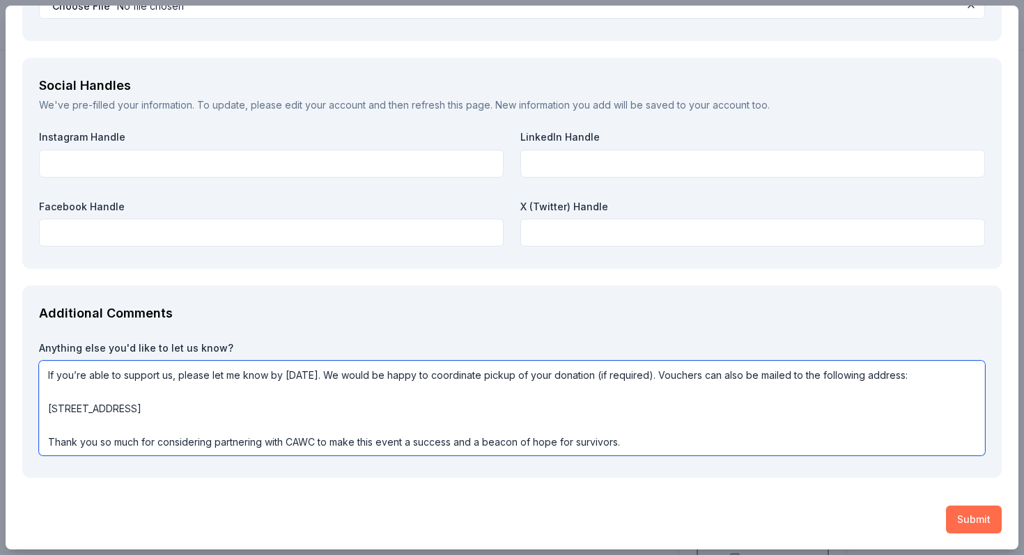
type textarea "If you’re able to support us, please let me know by October 3, 2025. We would b…"
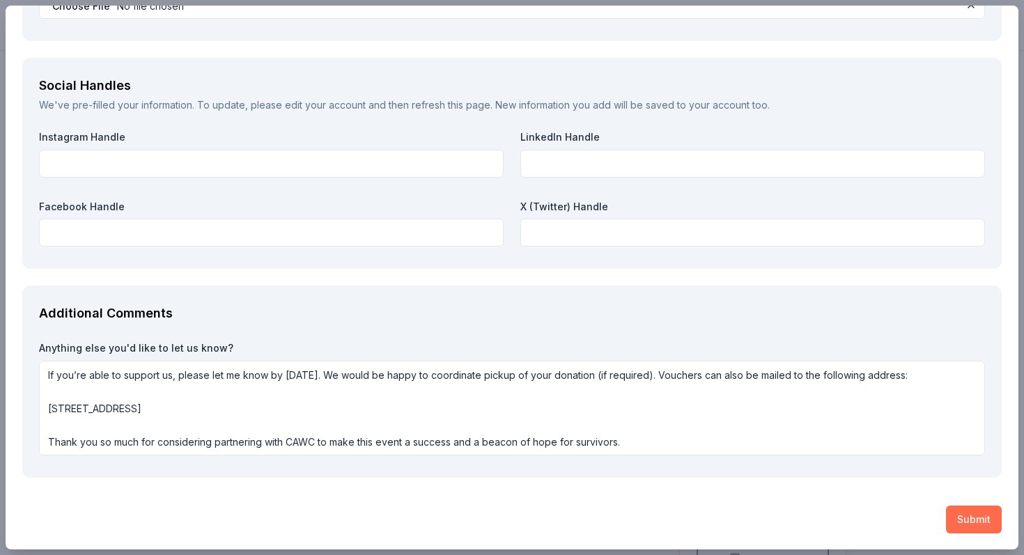
click at [975, 518] on button "Submit" at bounding box center [974, 520] width 56 height 28
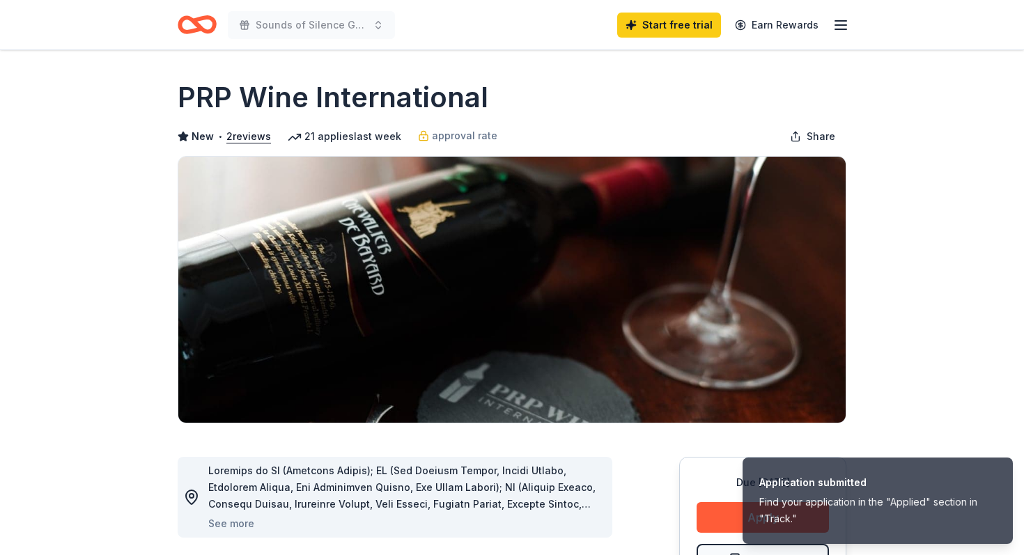
click at [401, 105] on h1 "PRP Wine International" at bounding box center [333, 97] width 311 height 39
drag, startPoint x: 509, startPoint y: 94, endPoint x: 139, endPoint y: 94, distance: 370.6
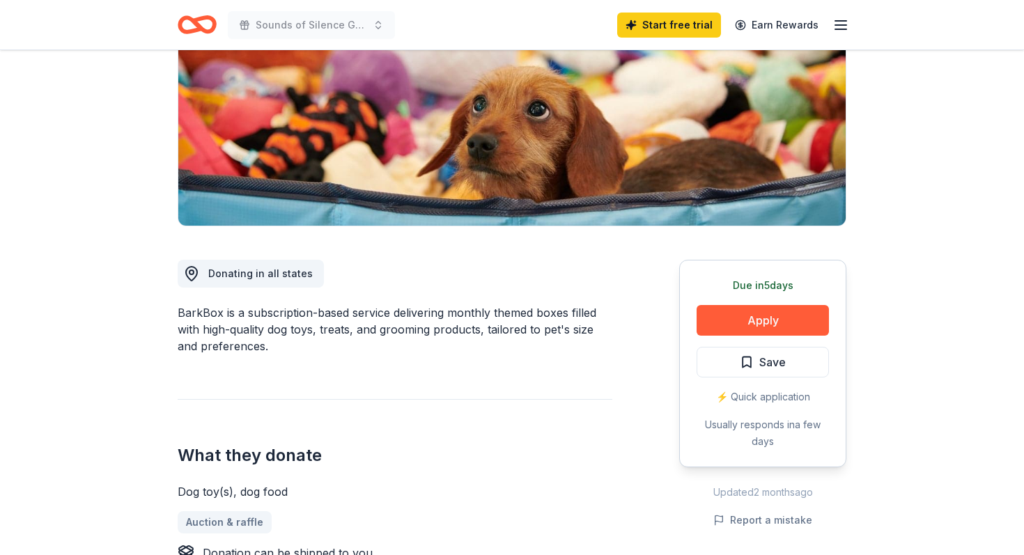
scroll to position [290, 0]
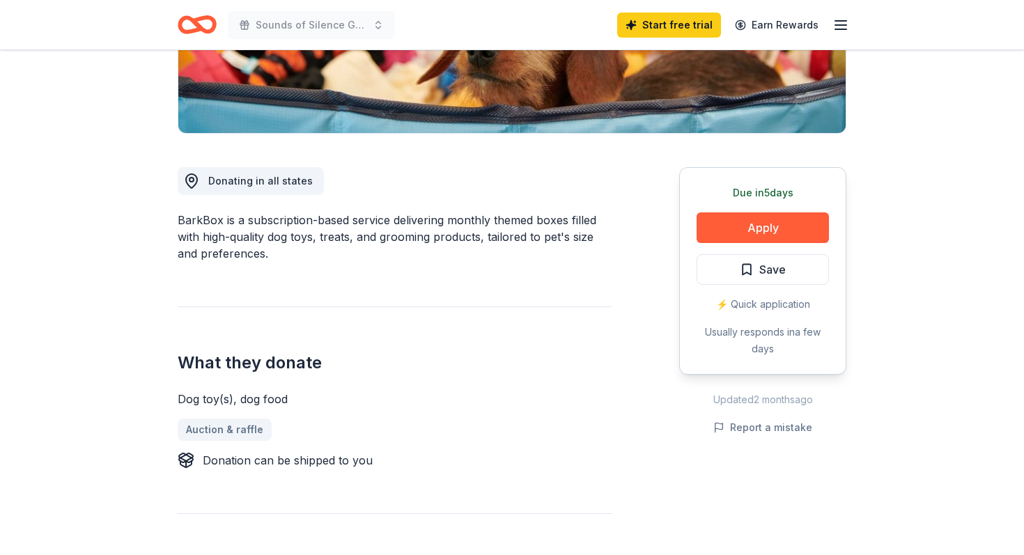
click at [770, 247] on div "Due in 5 days Apply Save ⚡️ Quick application Usually responds in a few days" at bounding box center [762, 271] width 167 height 208
click at [770, 234] on button "Apply" at bounding box center [763, 227] width 132 height 31
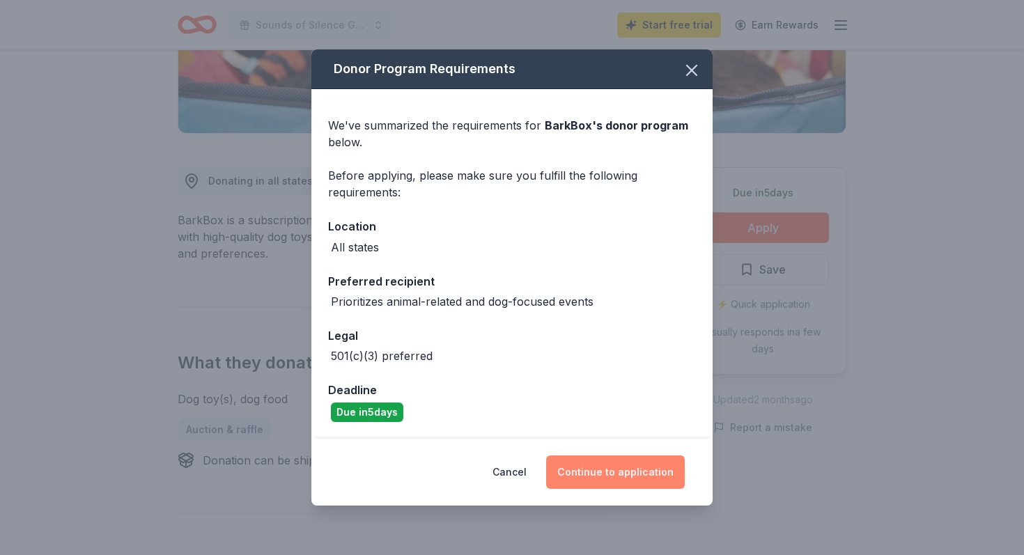
click at [591, 470] on button "Continue to application" at bounding box center [615, 472] width 139 height 33
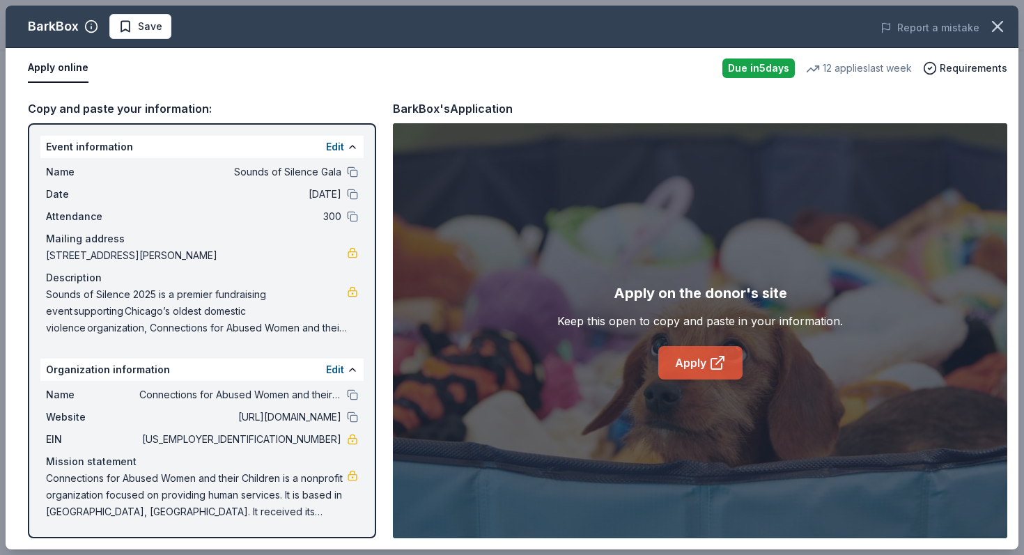
click at [713, 362] on icon at bounding box center [717, 363] width 17 height 17
click at [692, 371] on link "Apply" at bounding box center [700, 362] width 84 height 33
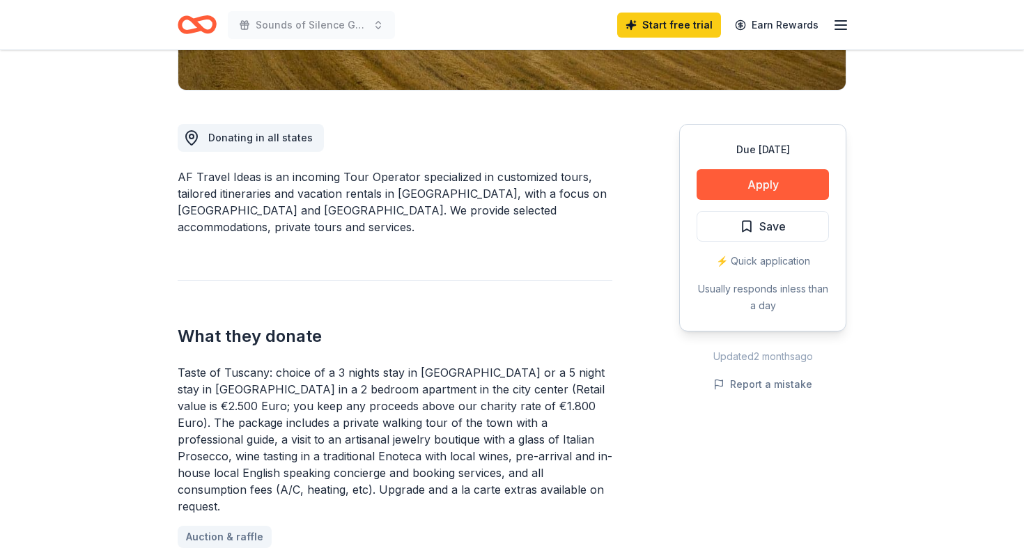
scroll to position [334, 0]
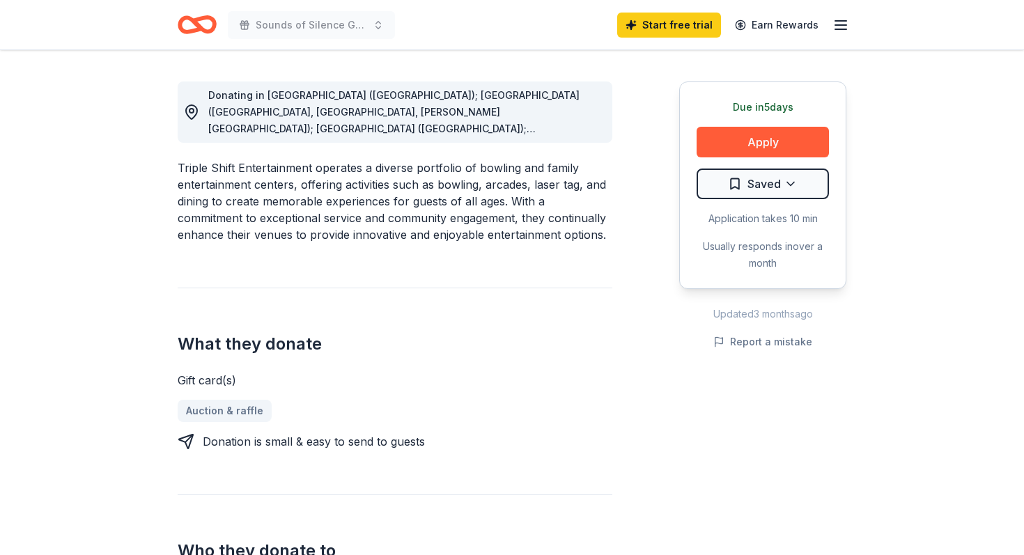
scroll to position [414, 0]
